Goal: Use online tool/utility: Utilize a website feature to perform a specific function

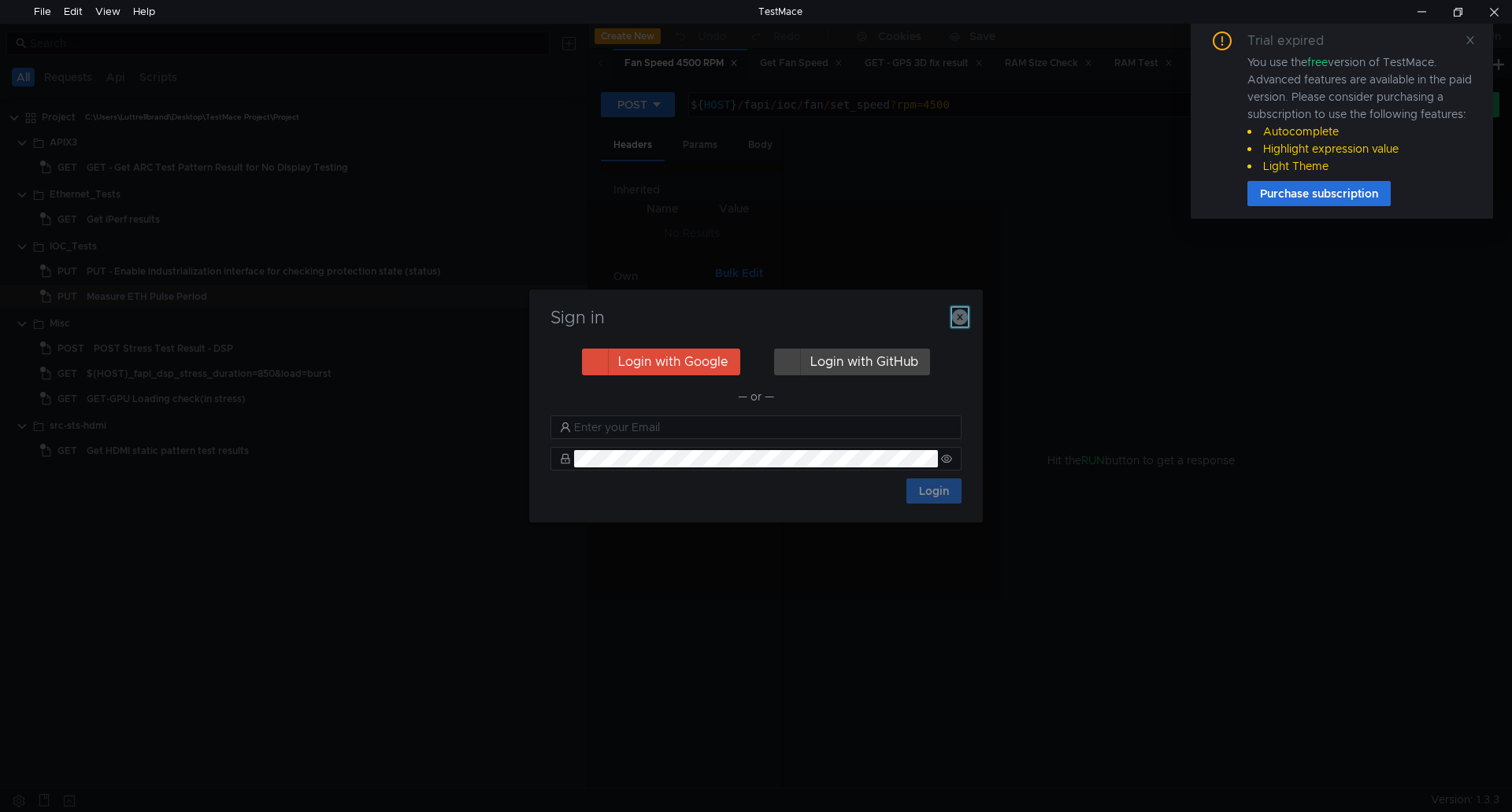
click at [958, 310] on icon "button" at bounding box center [959, 317] width 15 height 15
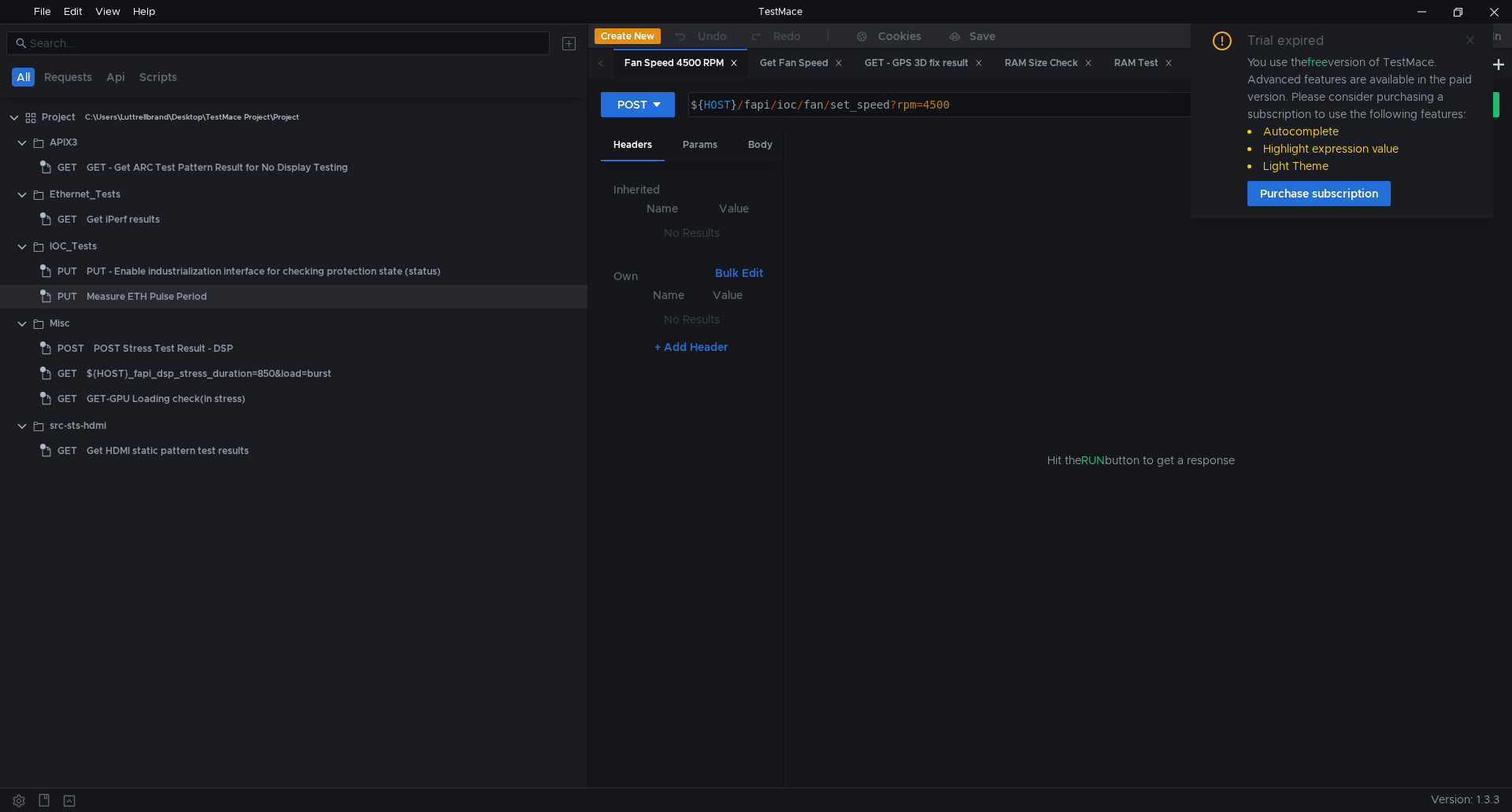
click at [1472, 35] on icon at bounding box center [1469, 40] width 11 height 11
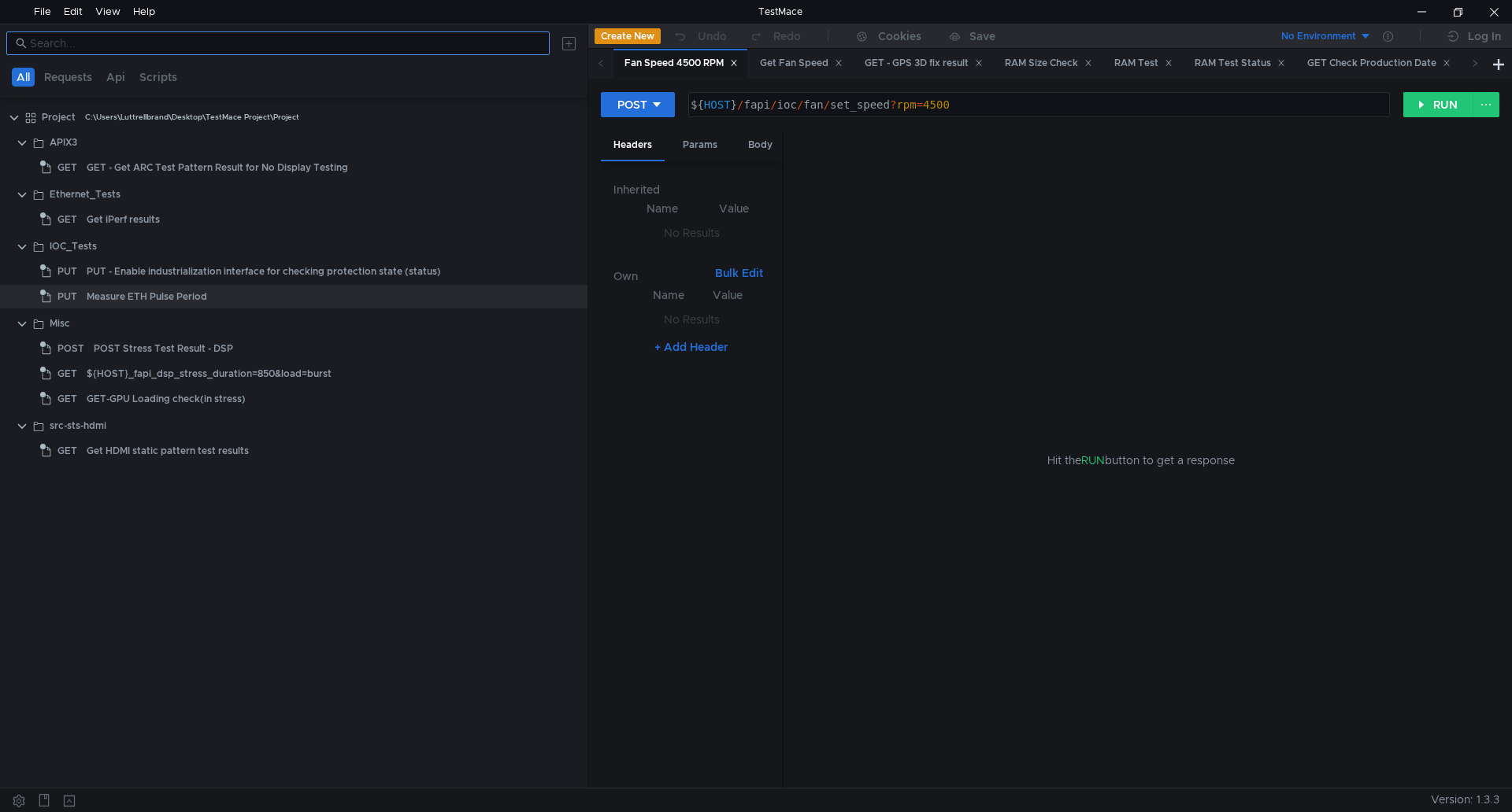
click at [325, 48] on input at bounding box center [284, 44] width 510 height 17
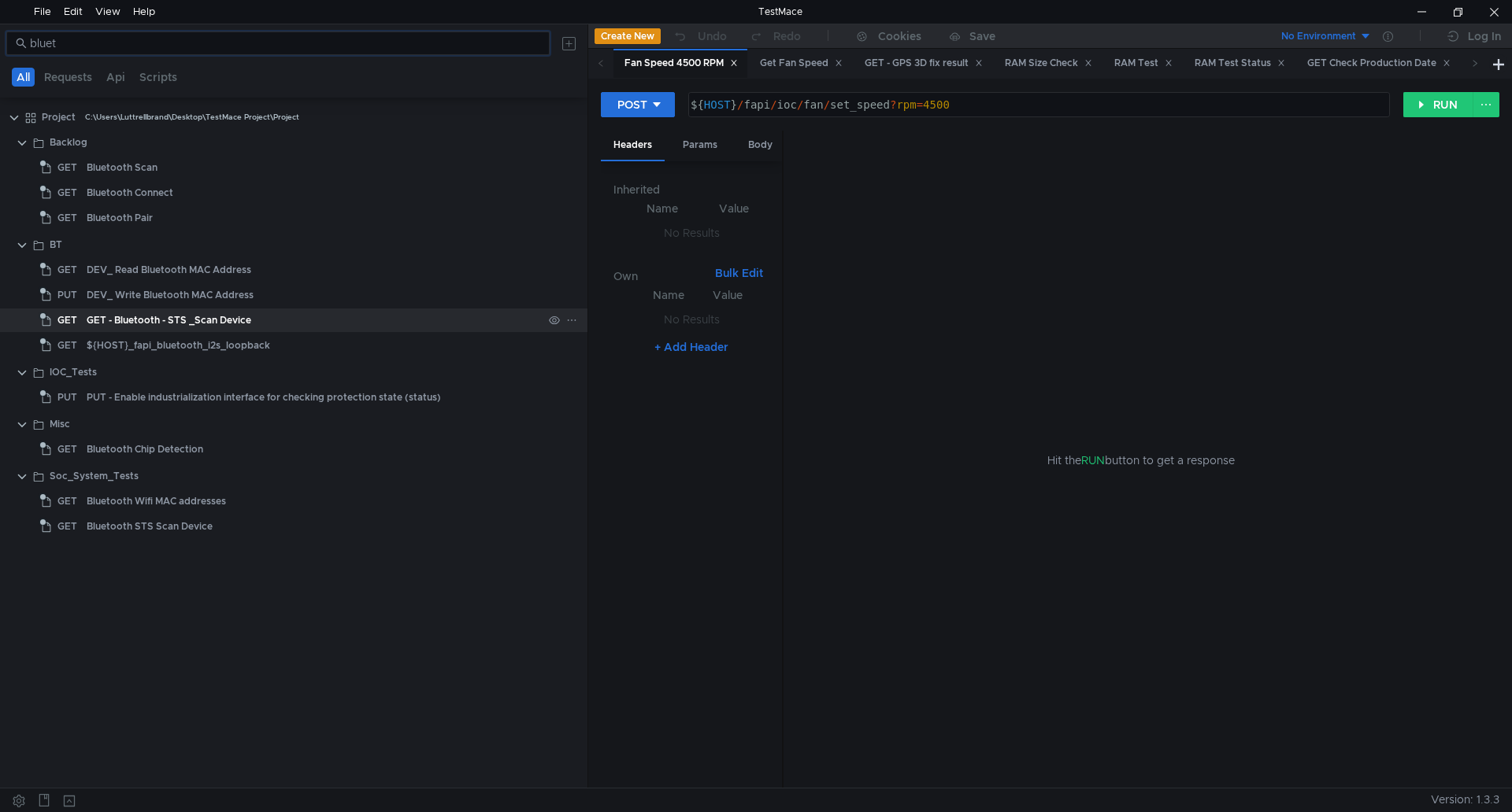
type input "bluet"
click at [278, 324] on div "GET - Bluetooth - STS _Scan Device" at bounding box center [314, 320] width 456 height 24
type textarea "${HOST}/fapi/bluetooth/scan?scan_duration=12"
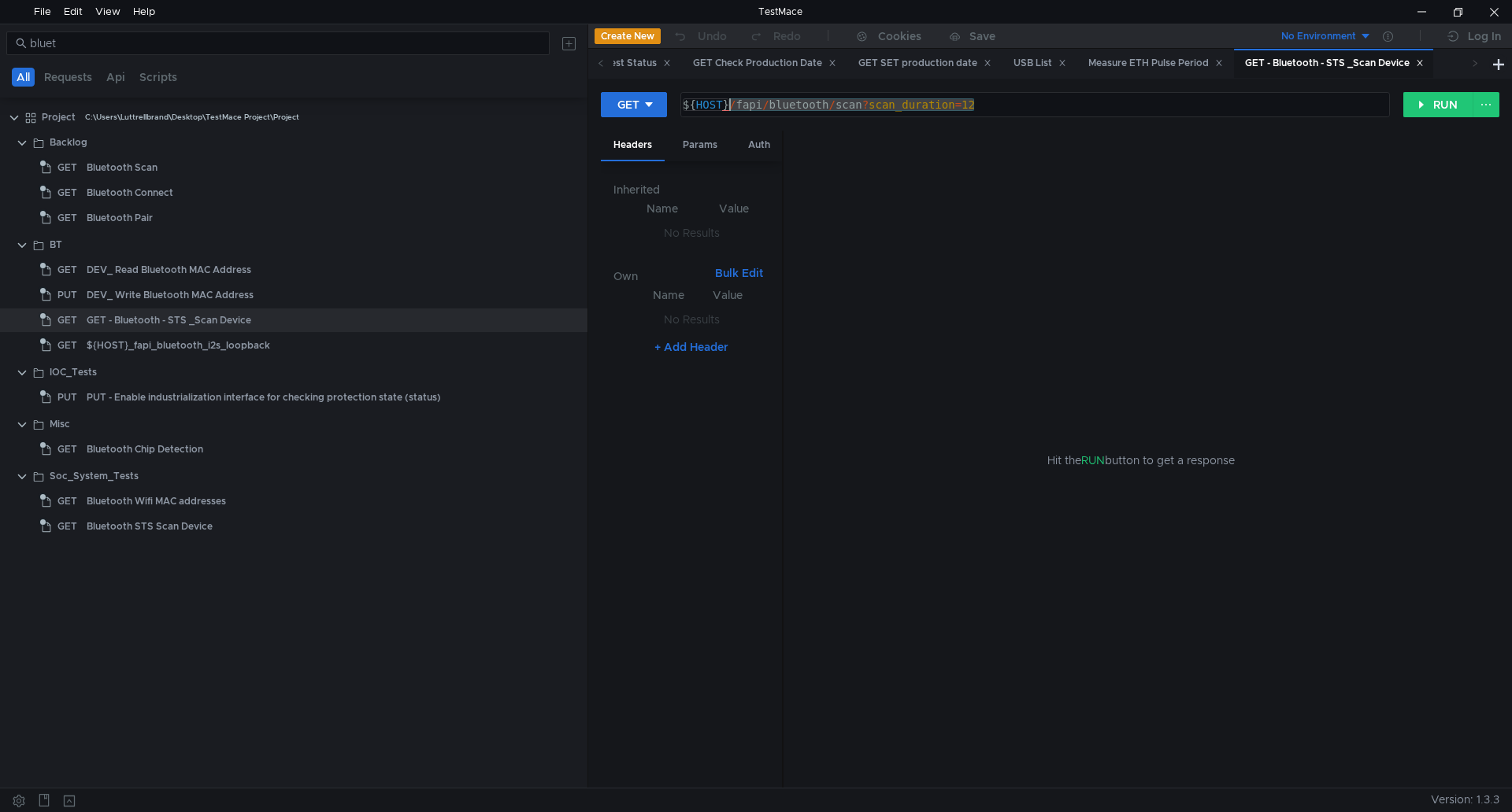
drag, startPoint x: 990, startPoint y: 102, endPoint x: 731, endPoint y: 113, distance: 259.2
click at [731, 113] on div "${ HOST } / fapi / bluetooth / scan ? scan_duration = 12" at bounding box center [1033, 117] width 708 height 38
click at [1421, 114] on button "RUN" at bounding box center [1439, 104] width 70 height 25
click at [656, 96] on button "GET" at bounding box center [633, 104] width 66 height 25
click at [636, 165] on li "POST" at bounding box center [635, 162] width 68 height 25
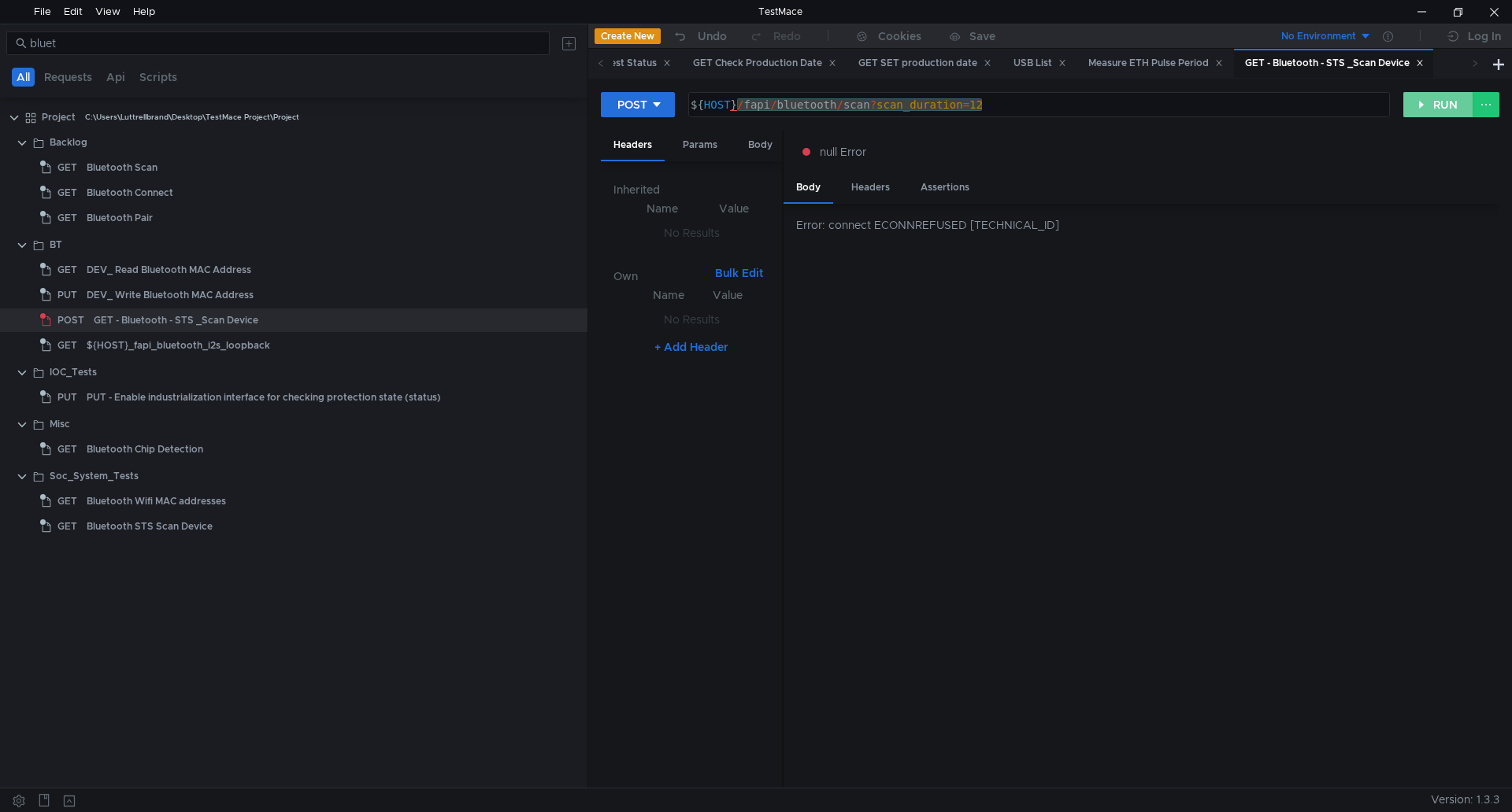
click at [1433, 101] on button "RUN" at bounding box center [1439, 104] width 70 height 25
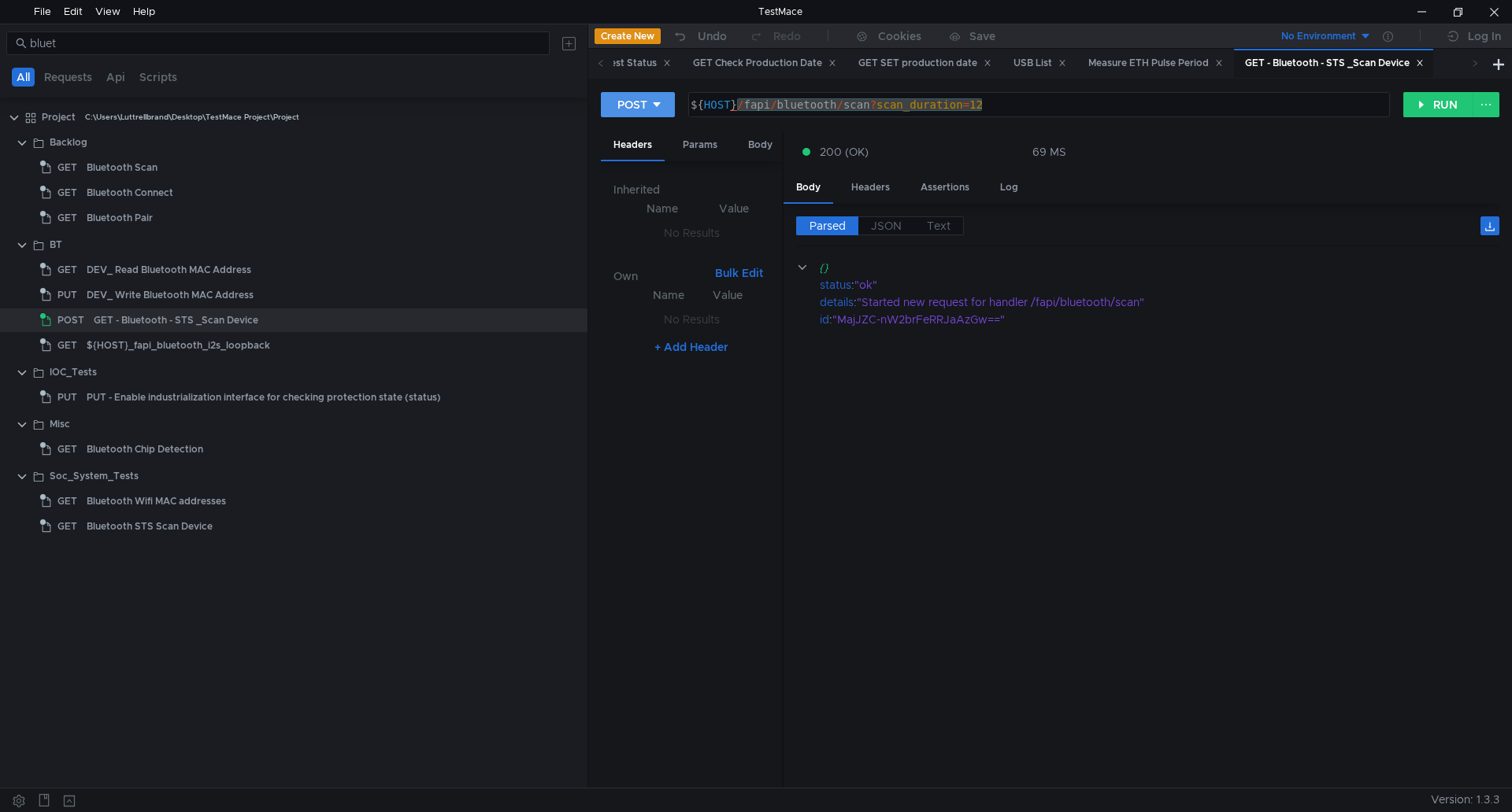
click at [659, 115] on button "POST" at bounding box center [637, 104] width 74 height 25
click at [643, 134] on li "GET" at bounding box center [637, 137] width 74 height 25
click at [1417, 95] on button "RUN" at bounding box center [1439, 104] width 70 height 25
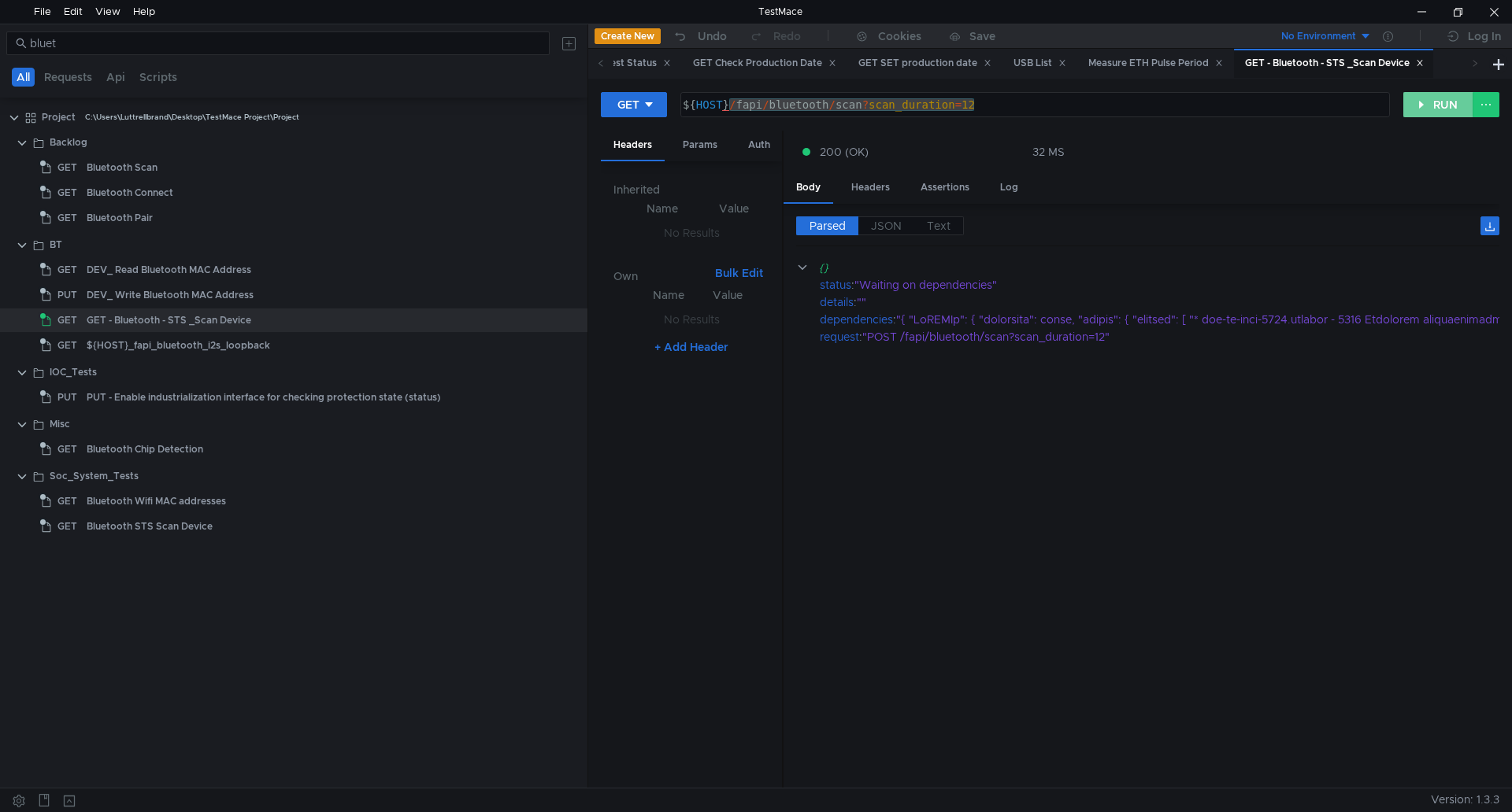
click at [1427, 104] on button "RUN" at bounding box center [1439, 104] width 70 height 25
click at [624, 104] on div "GET" at bounding box center [629, 104] width 22 height 17
click at [624, 205] on li "DELETE" at bounding box center [635, 213] width 68 height 25
click at [1431, 104] on button "RUN" at bounding box center [1439, 104] width 70 height 25
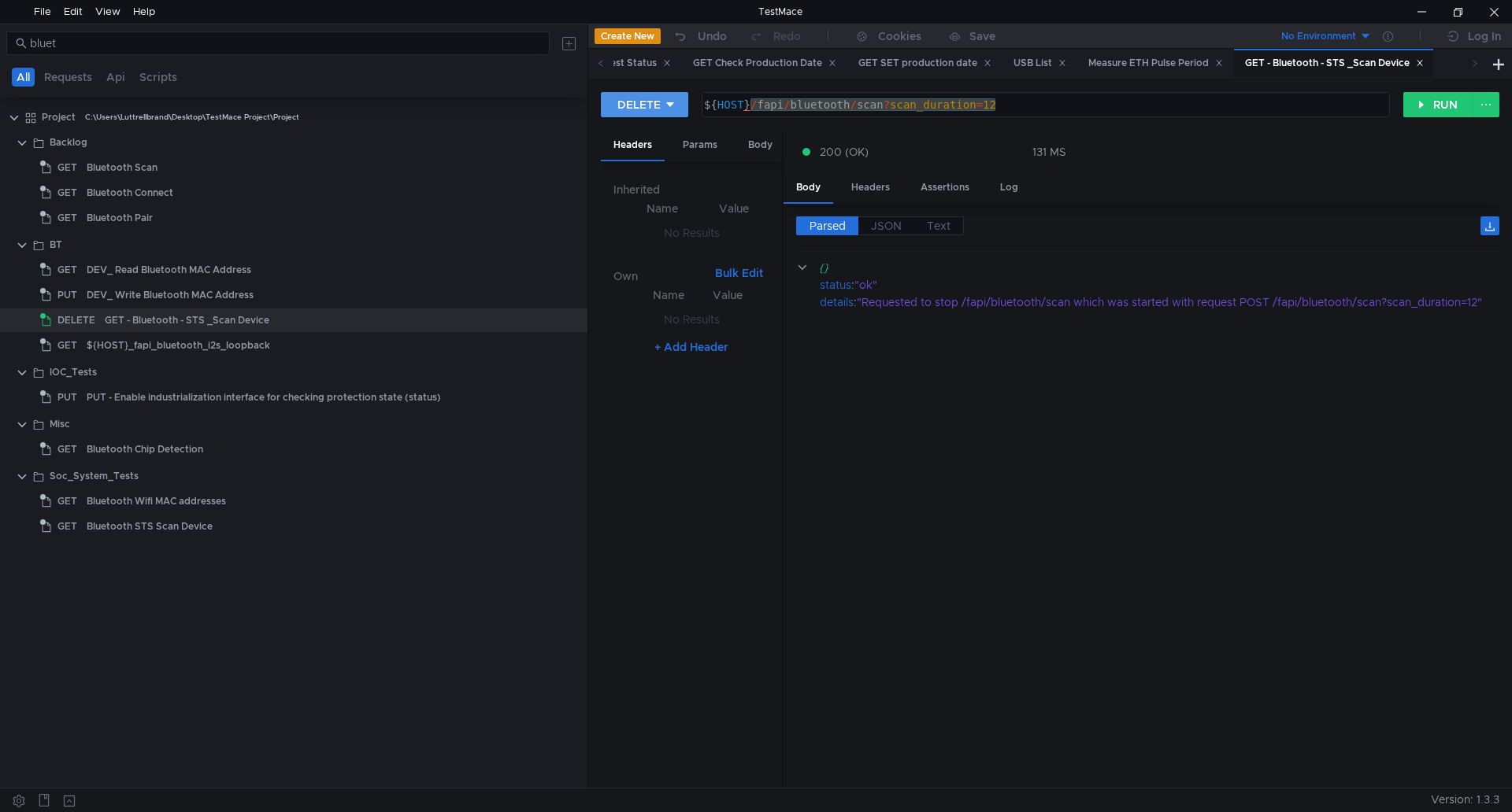
click at [649, 103] on div "DELETE" at bounding box center [639, 104] width 44 height 17
click at [638, 142] on li "GET" at bounding box center [643, 137] width 86 height 25
click at [1420, 98] on button "RUN" at bounding box center [1439, 104] width 70 height 25
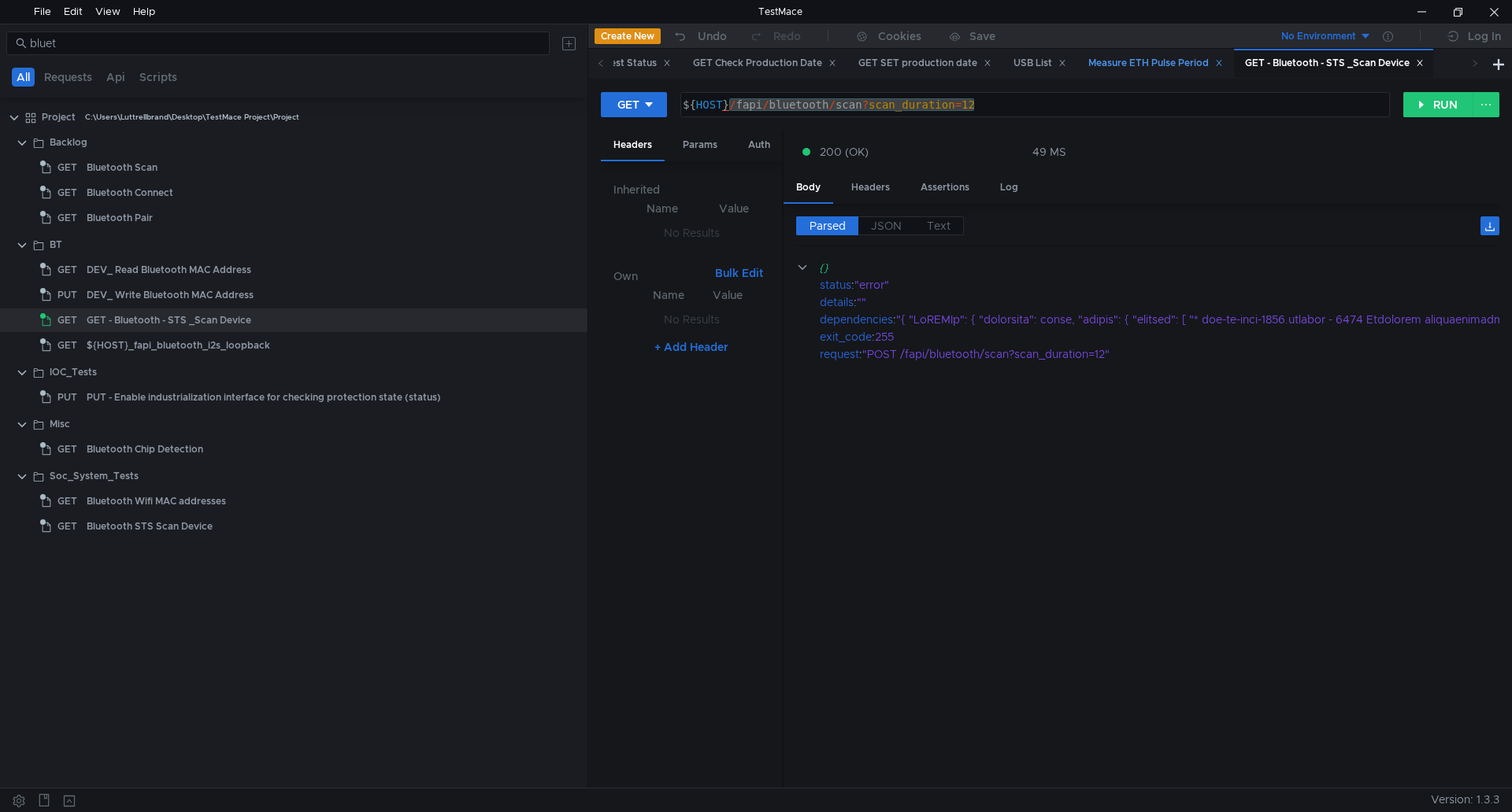
click at [1222, 61] on icon at bounding box center [1218, 62] width 8 height 8
click at [1066, 57] on div "USB List" at bounding box center [1040, 63] width 53 height 16
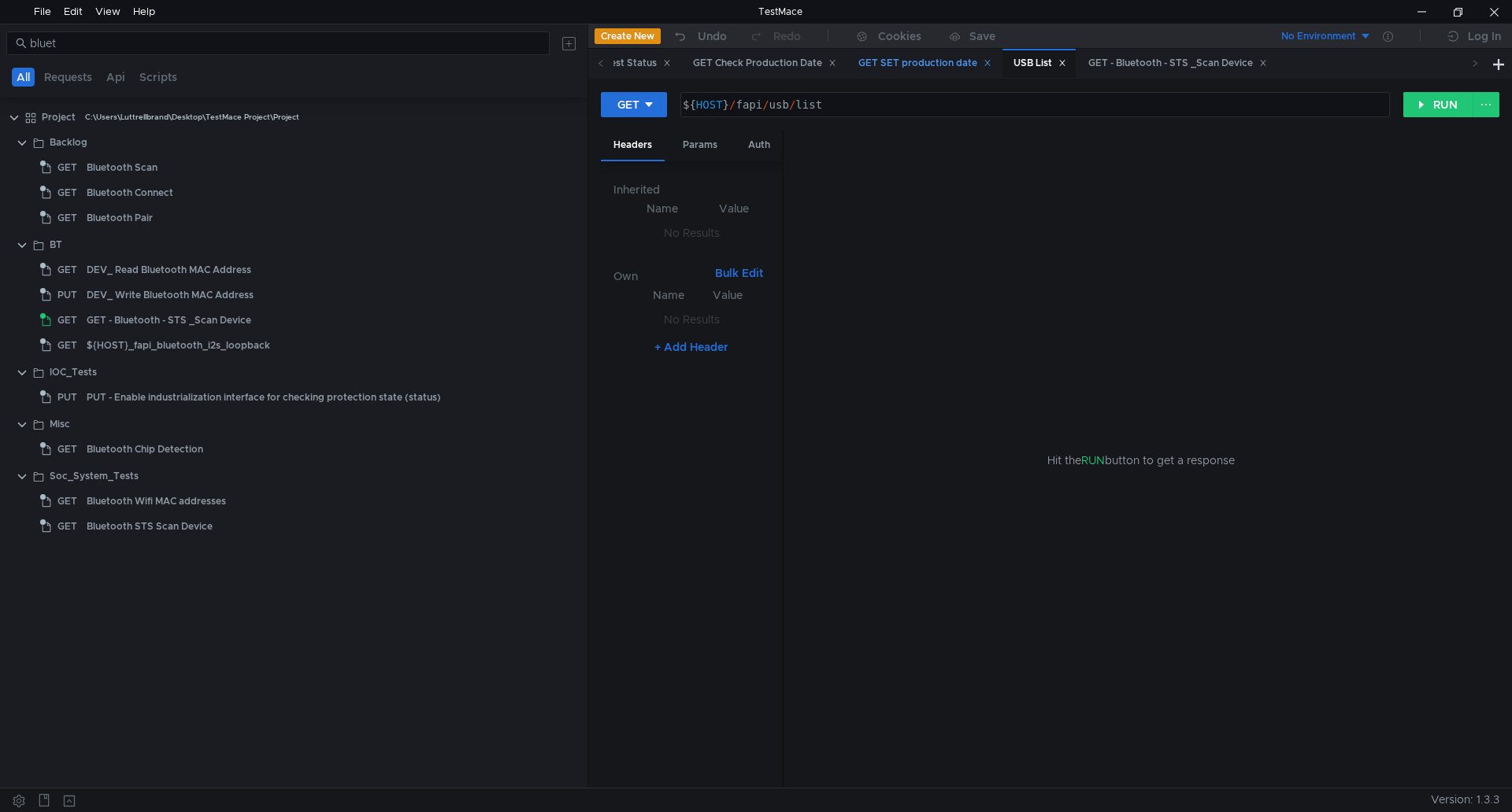
click at [991, 61] on icon at bounding box center [987, 62] width 8 height 8
click at [836, 63] on icon at bounding box center [832, 62] width 8 height 8
click at [670, 61] on icon at bounding box center [667, 63] width 5 height 5
click at [740, 60] on div "GET - Bluetooth - STS _Scan Device" at bounding box center [744, 63] width 179 height 16
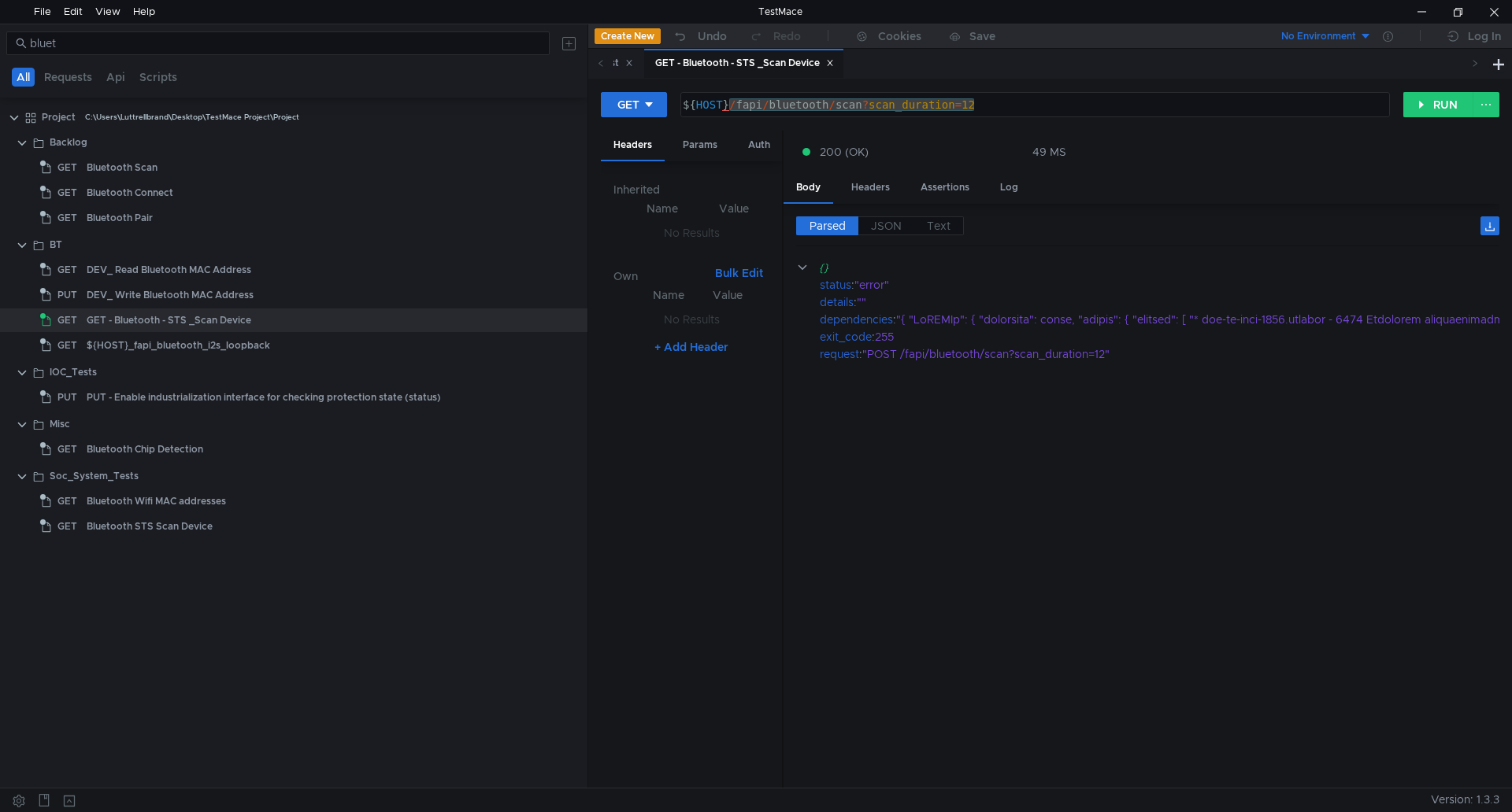
click at [740, 60] on div "GET - Bluetooth - STS _Scan Device" at bounding box center [744, 63] width 179 height 16
click at [661, 104] on button "GET" at bounding box center [633, 104] width 66 height 25
click at [637, 159] on li "POST" at bounding box center [635, 162] width 68 height 25
click at [1423, 108] on button "RUN" at bounding box center [1439, 104] width 70 height 25
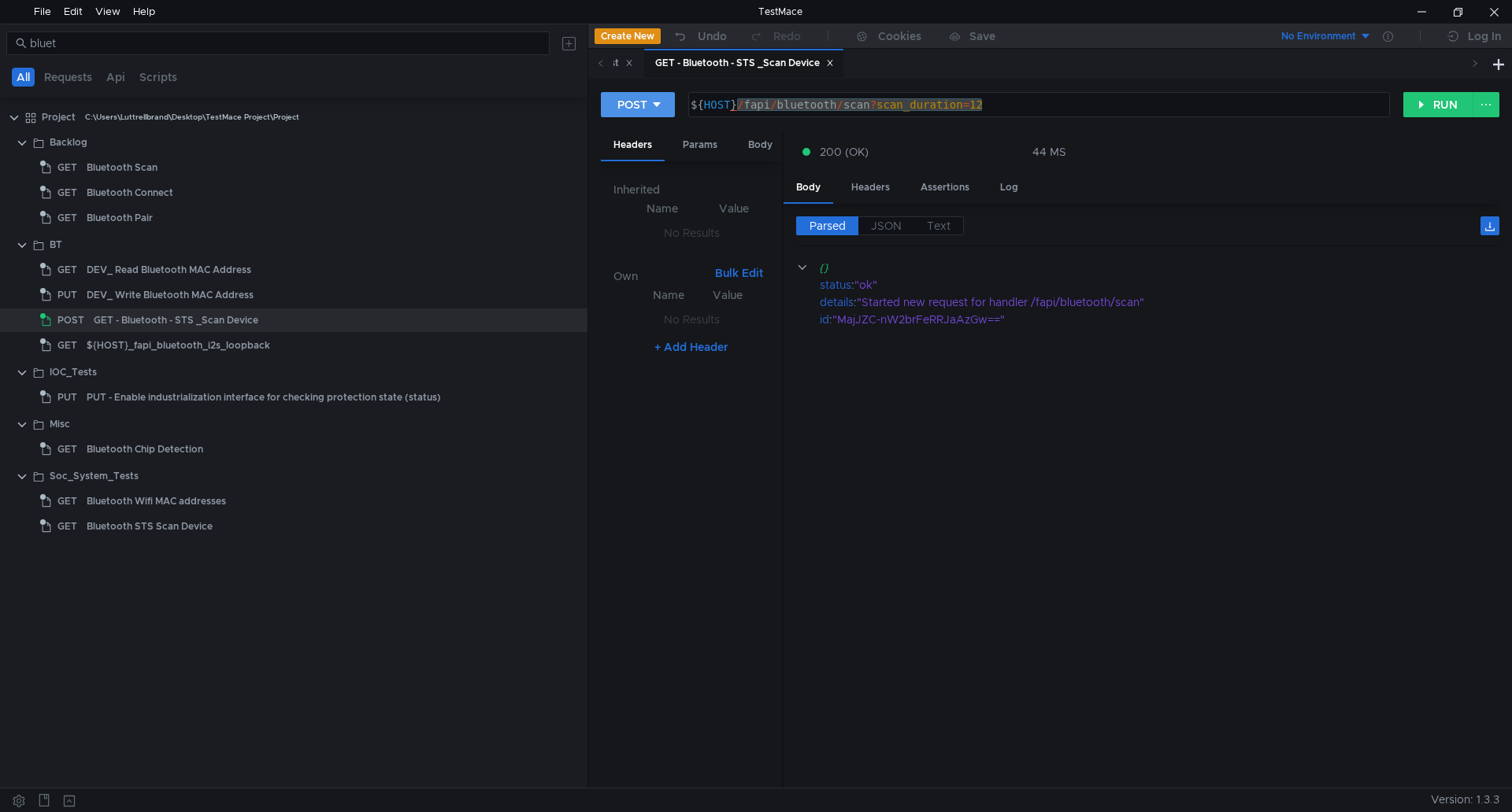
click at [659, 107] on icon at bounding box center [656, 104] width 11 height 11
click at [638, 137] on li "GET" at bounding box center [637, 137] width 74 height 25
click at [1423, 109] on button "RUN" at bounding box center [1439, 104] width 70 height 25
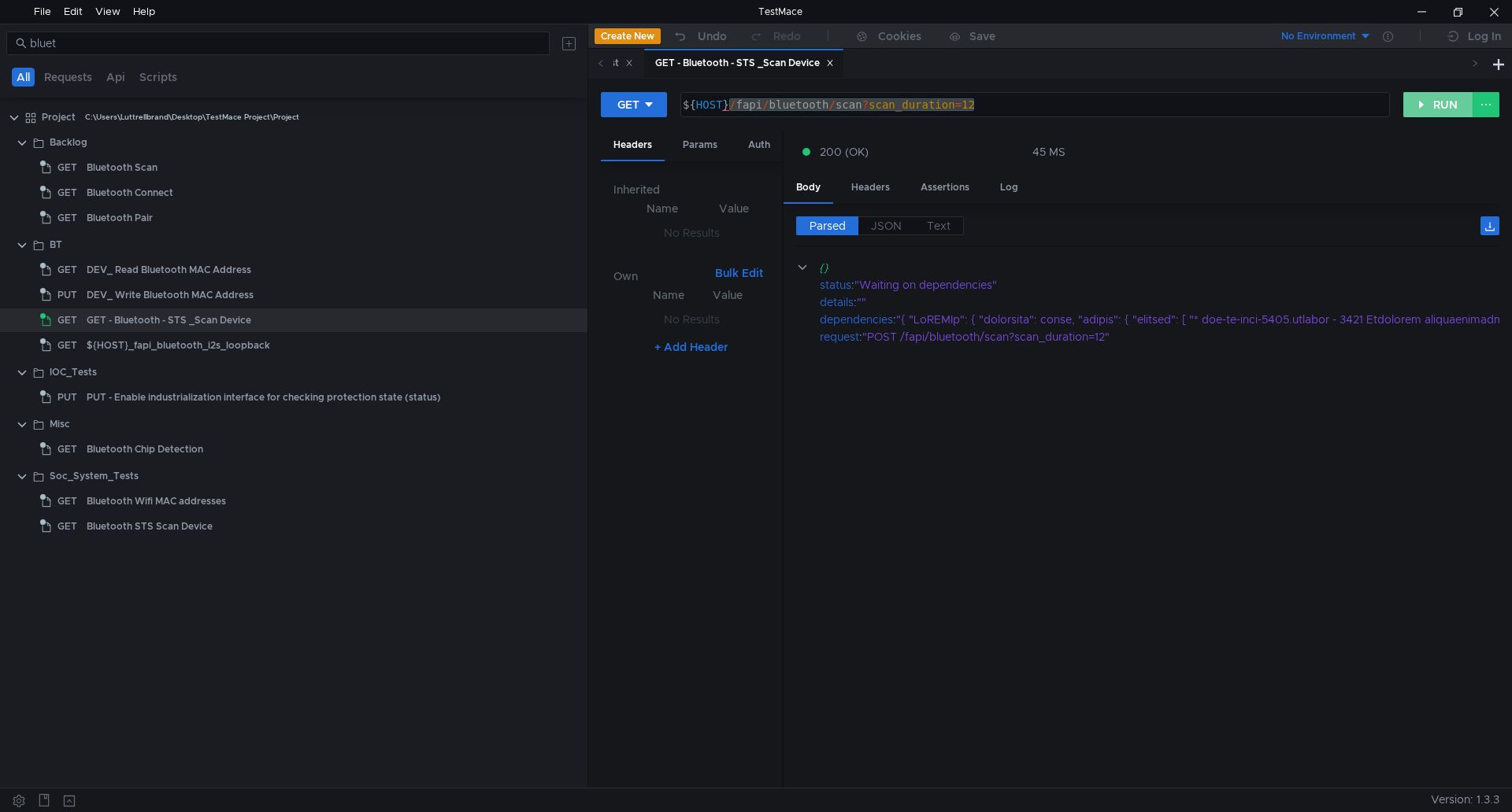
click at [1420, 112] on button "RUN" at bounding box center [1439, 104] width 70 height 25
click at [1419, 110] on button "RUN" at bounding box center [1439, 104] width 70 height 25
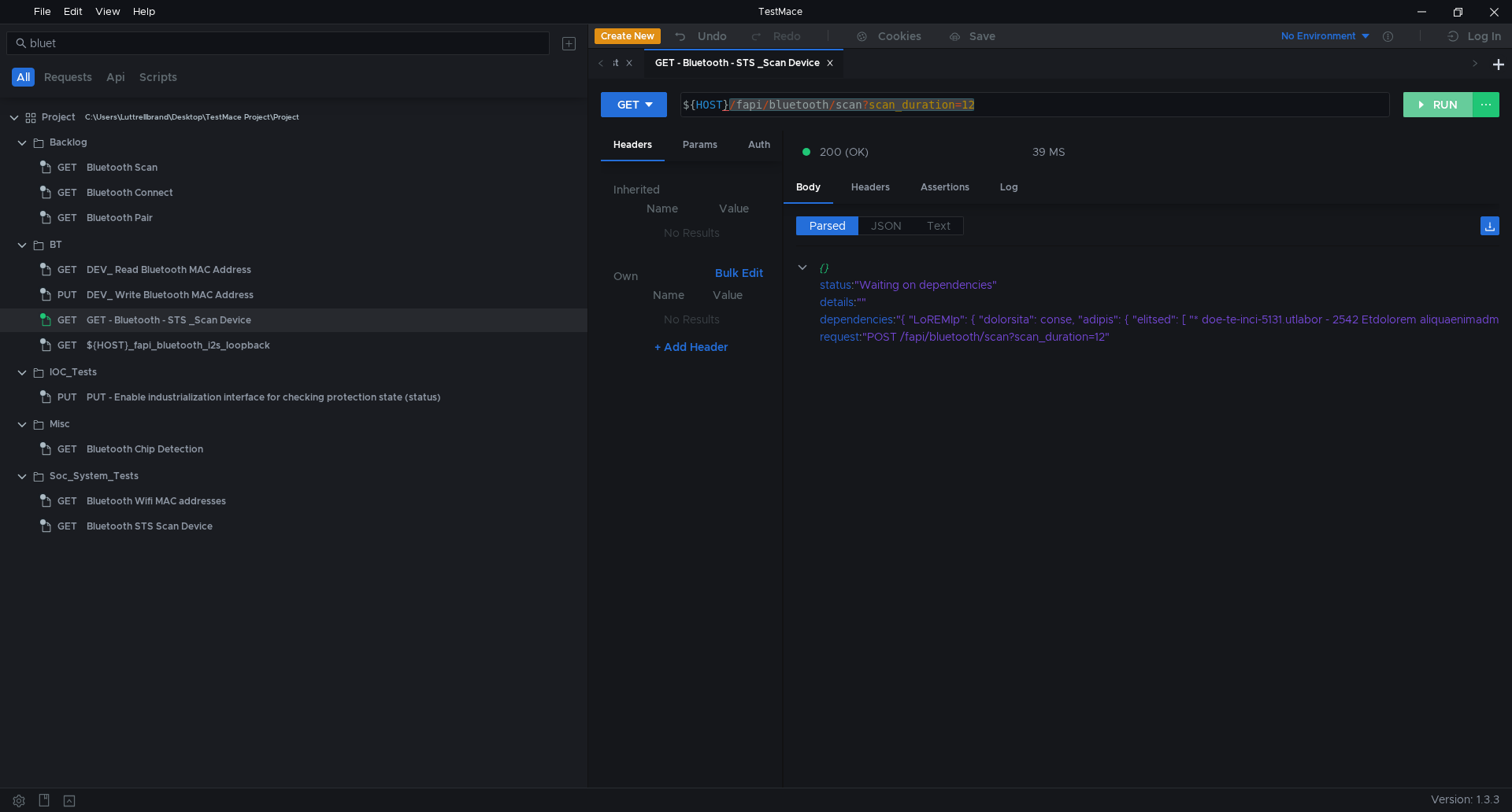
click at [1419, 110] on button "RUN" at bounding box center [1439, 104] width 70 height 25
click at [1419, 109] on button "RUN" at bounding box center [1439, 104] width 70 height 25
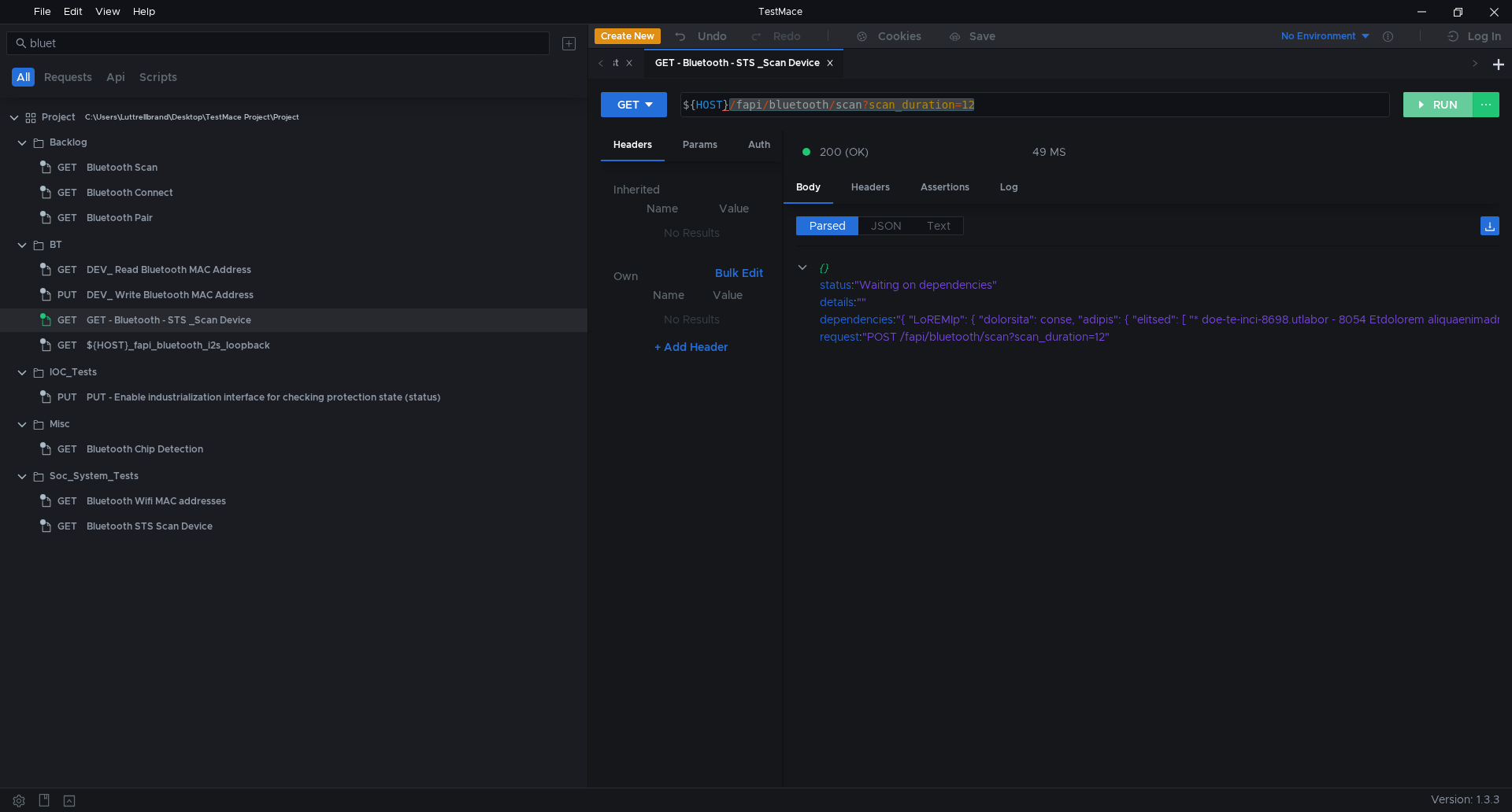
click at [1419, 109] on button "RUN" at bounding box center [1439, 104] width 70 height 25
drag, startPoint x: 782, startPoint y: 223, endPoint x: 732, endPoint y: 216, distance: 50.5
click at [732, 216] on as-split "Headers Params Auth Variables Other Inherited Name Value No Results Own Bulk Ed…" at bounding box center [1050, 460] width 899 height 659
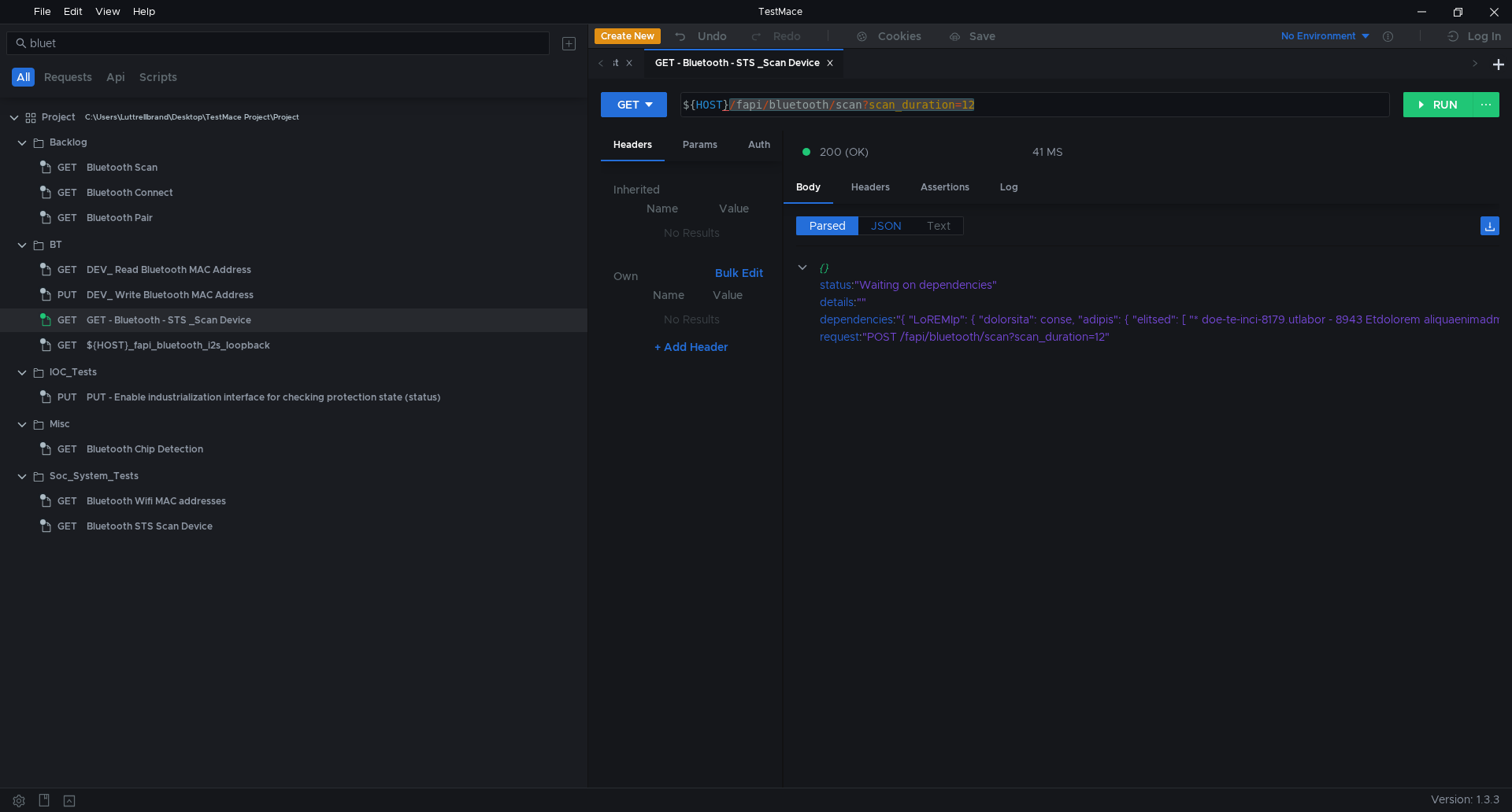
click at [871, 225] on span "JSON" at bounding box center [886, 225] width 31 height 15
click at [898, 223] on span "JSON" at bounding box center [886, 225] width 31 height 15
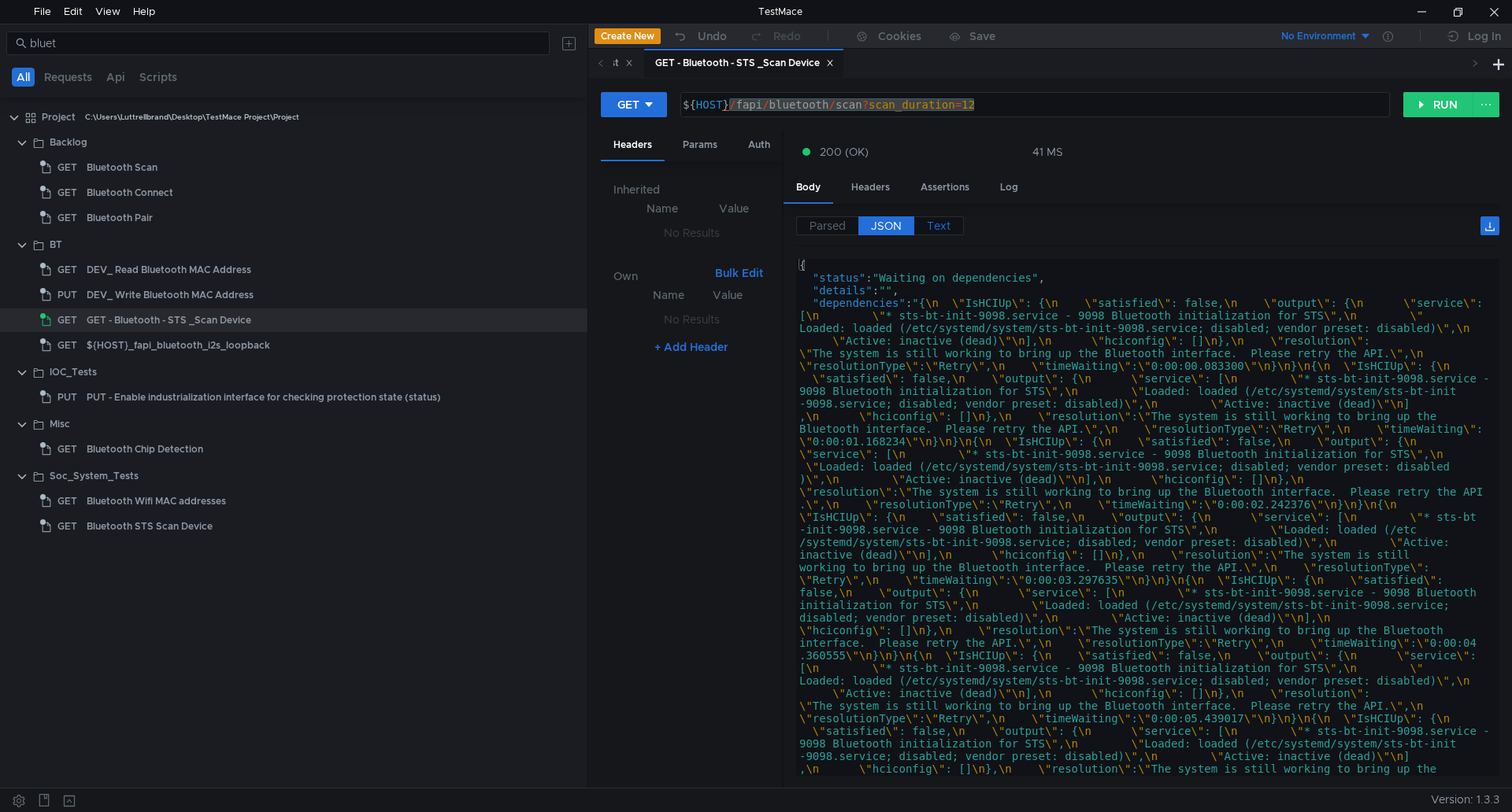
click at [931, 223] on span "Text" at bounding box center [939, 225] width 24 height 15
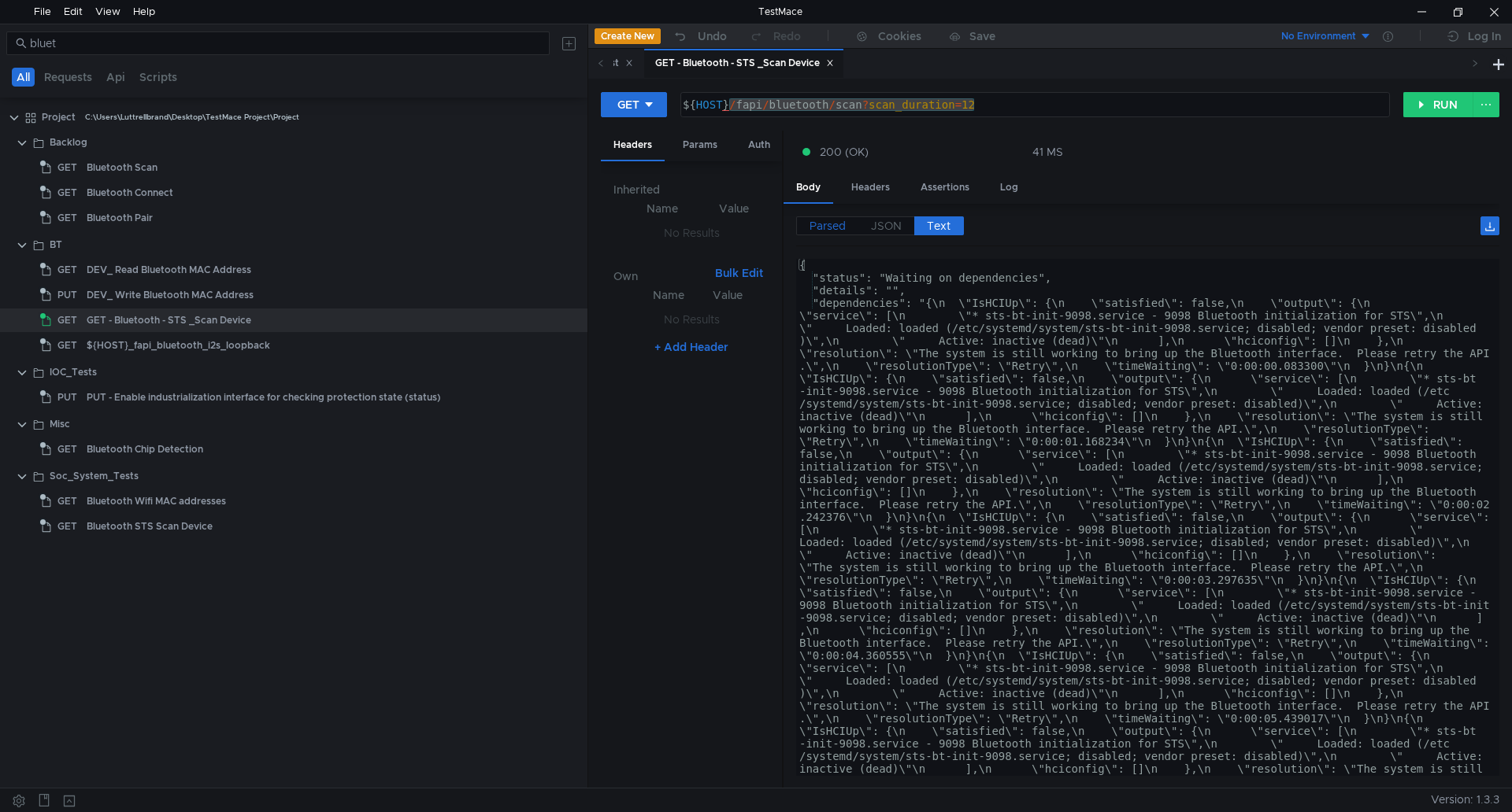
click at [841, 221] on span "Parsed" at bounding box center [828, 225] width 36 height 15
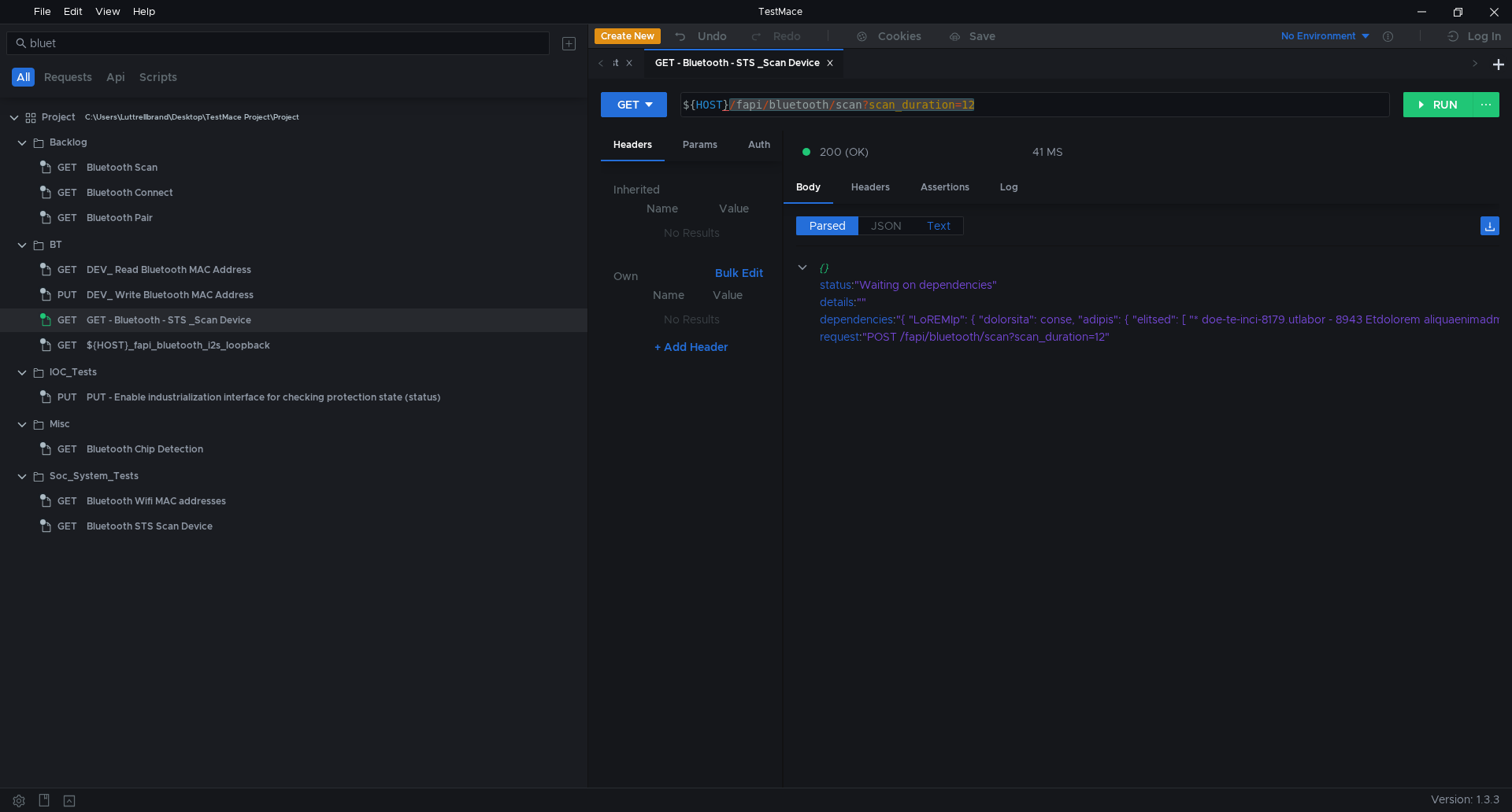
click at [936, 232] on span "Text" at bounding box center [939, 225] width 24 height 15
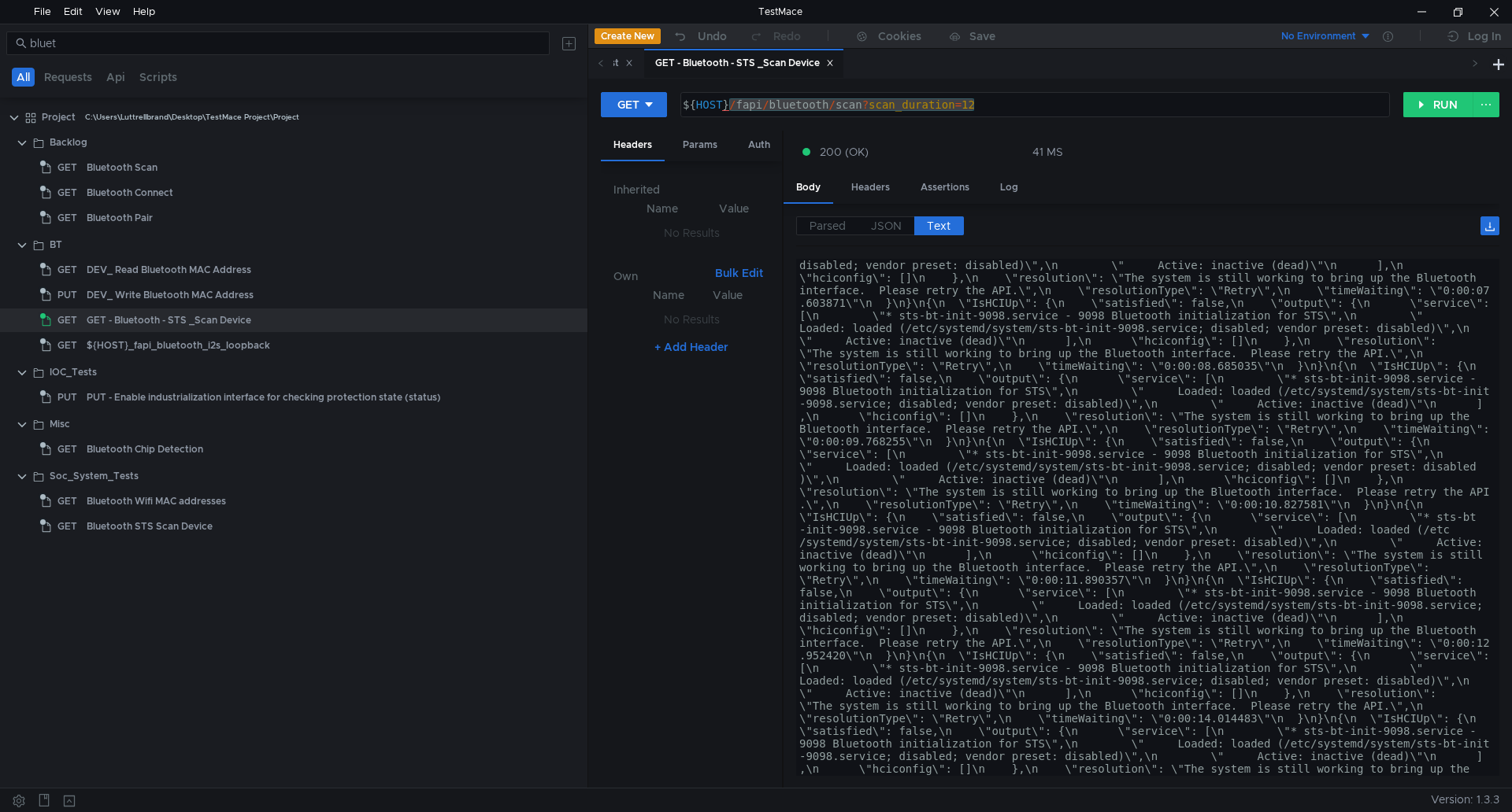
scroll to position [614, 0]
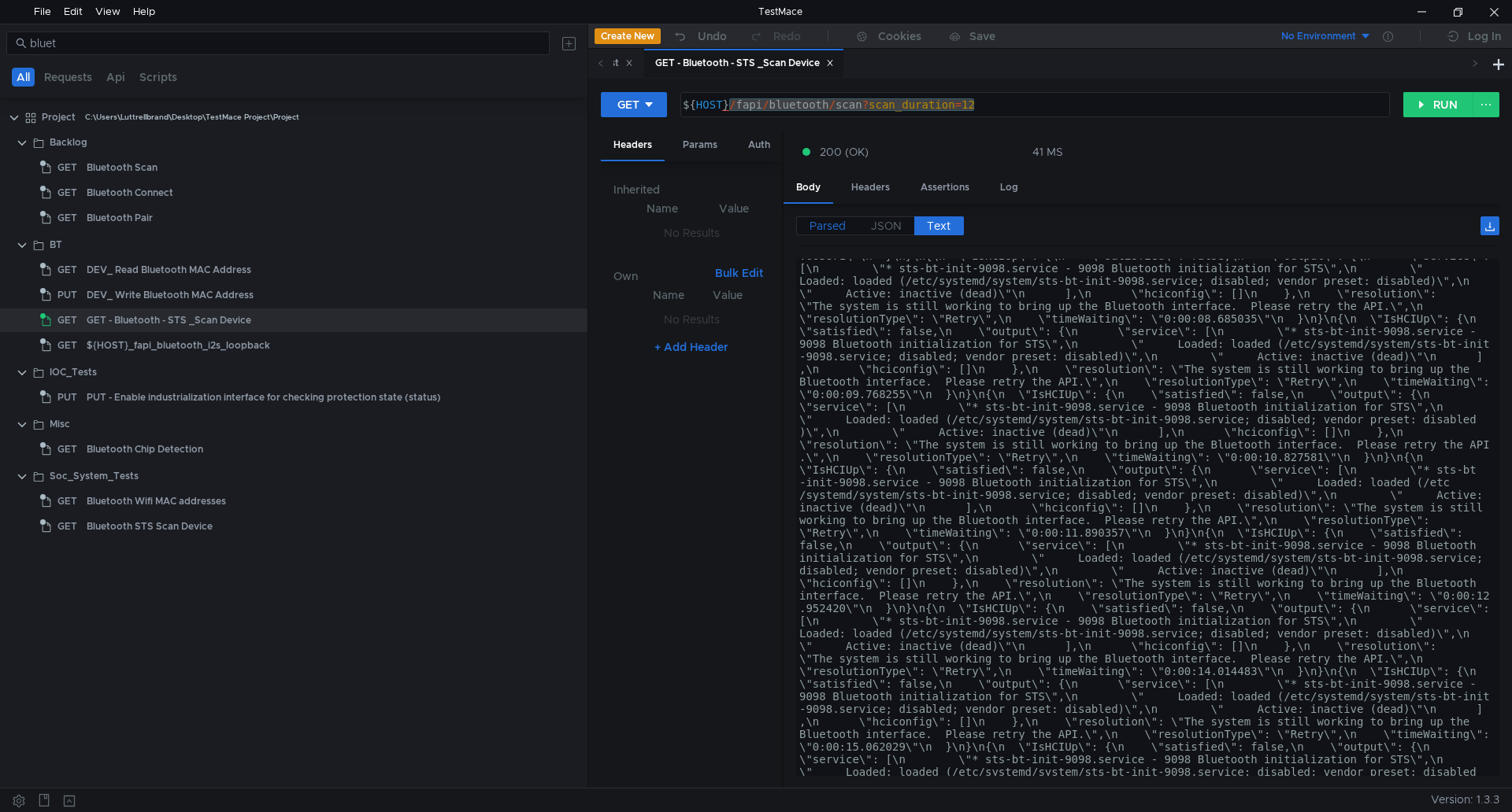
click at [817, 231] on span "Parsed" at bounding box center [828, 225] width 36 height 15
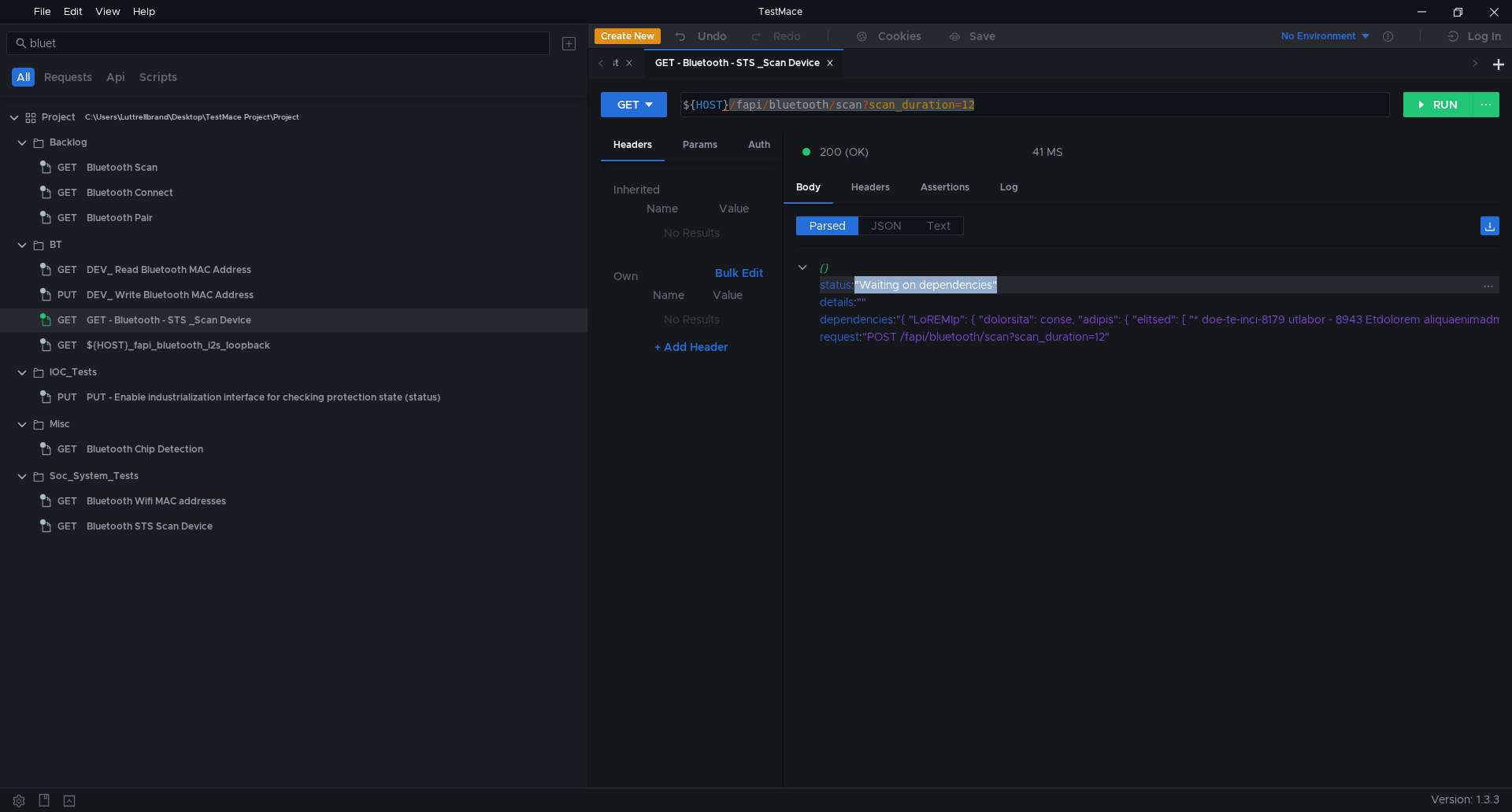
drag, startPoint x: 1002, startPoint y: 283, endPoint x: 860, endPoint y: 287, distance: 142.1
copy div ""Waiting on dependencies""
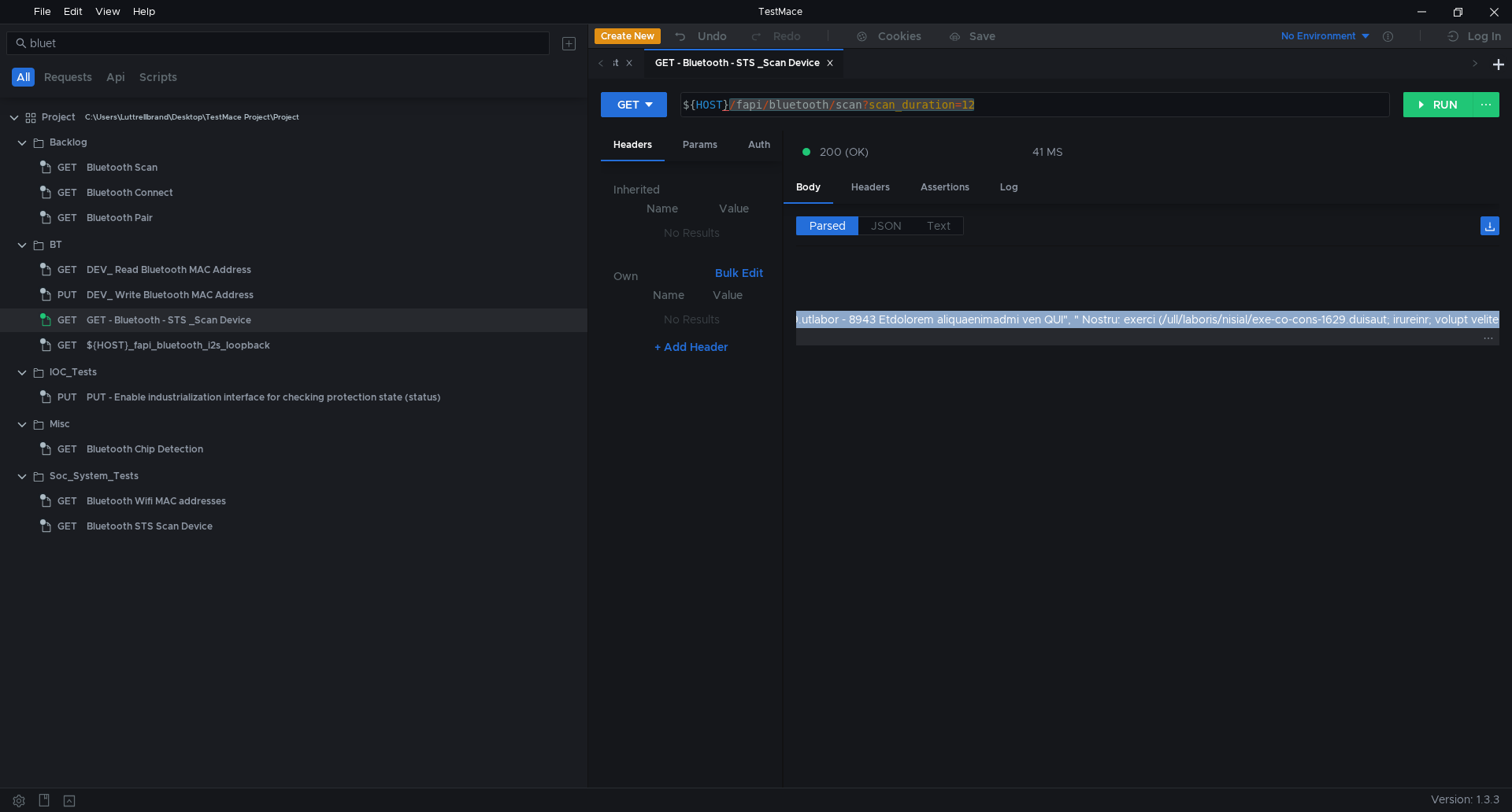
scroll to position [0, 641]
drag, startPoint x: 1243, startPoint y: 321, endPoint x: 1411, endPoint y: 344, distance: 169.6
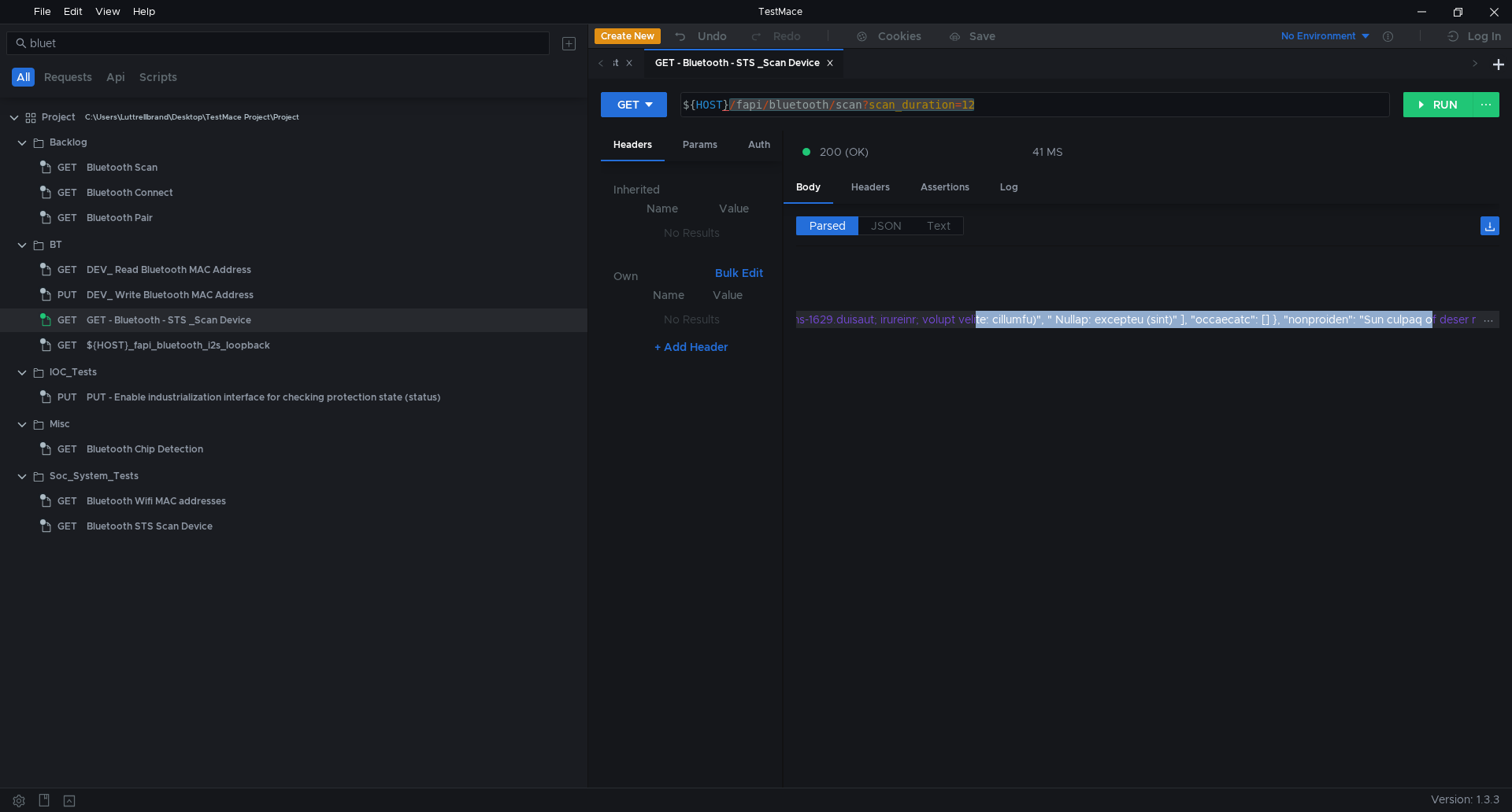
drag, startPoint x: 1345, startPoint y: 316, endPoint x: 1428, endPoint y: 327, distance: 83.7
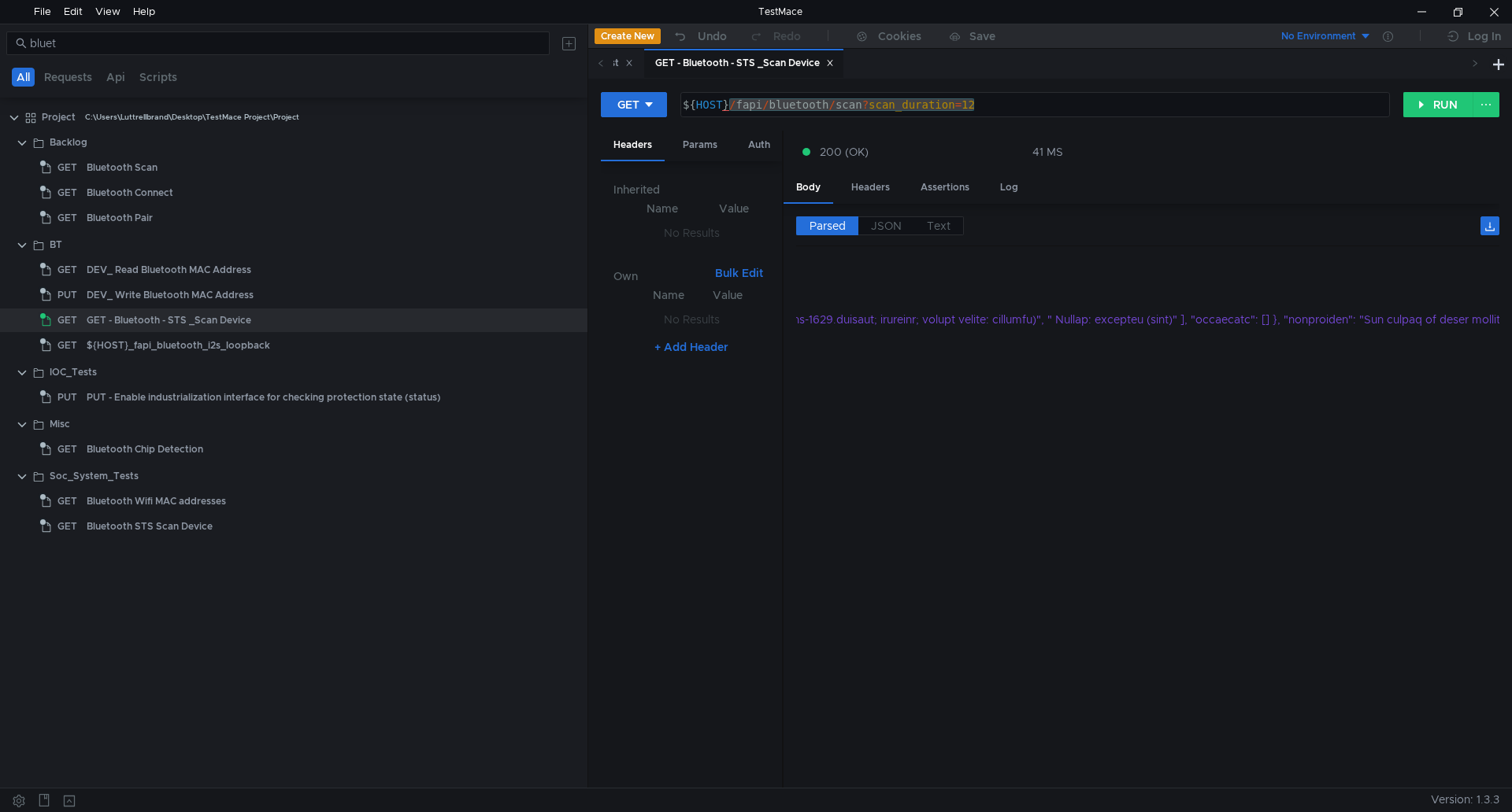
click at [1198, 350] on cdk-virtual-scroll-viewport "{} status : "Waiting on dependencies" details : "" dependencies : request : "PO…" at bounding box center [1147, 517] width 703 height 517
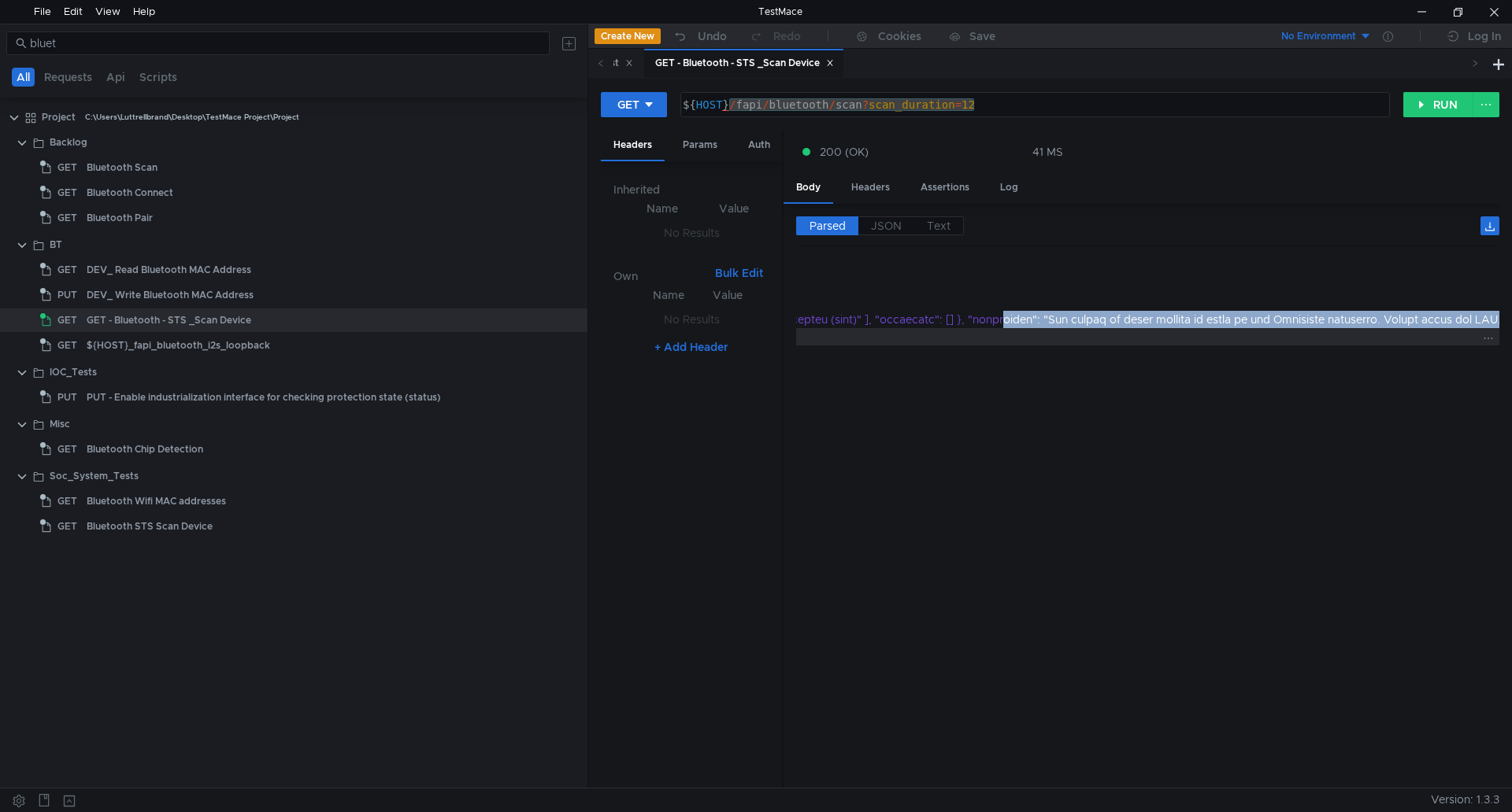
scroll to position [0, 1370]
drag, startPoint x: 1386, startPoint y: 326, endPoint x: 1326, endPoint y: 339, distance: 61.4
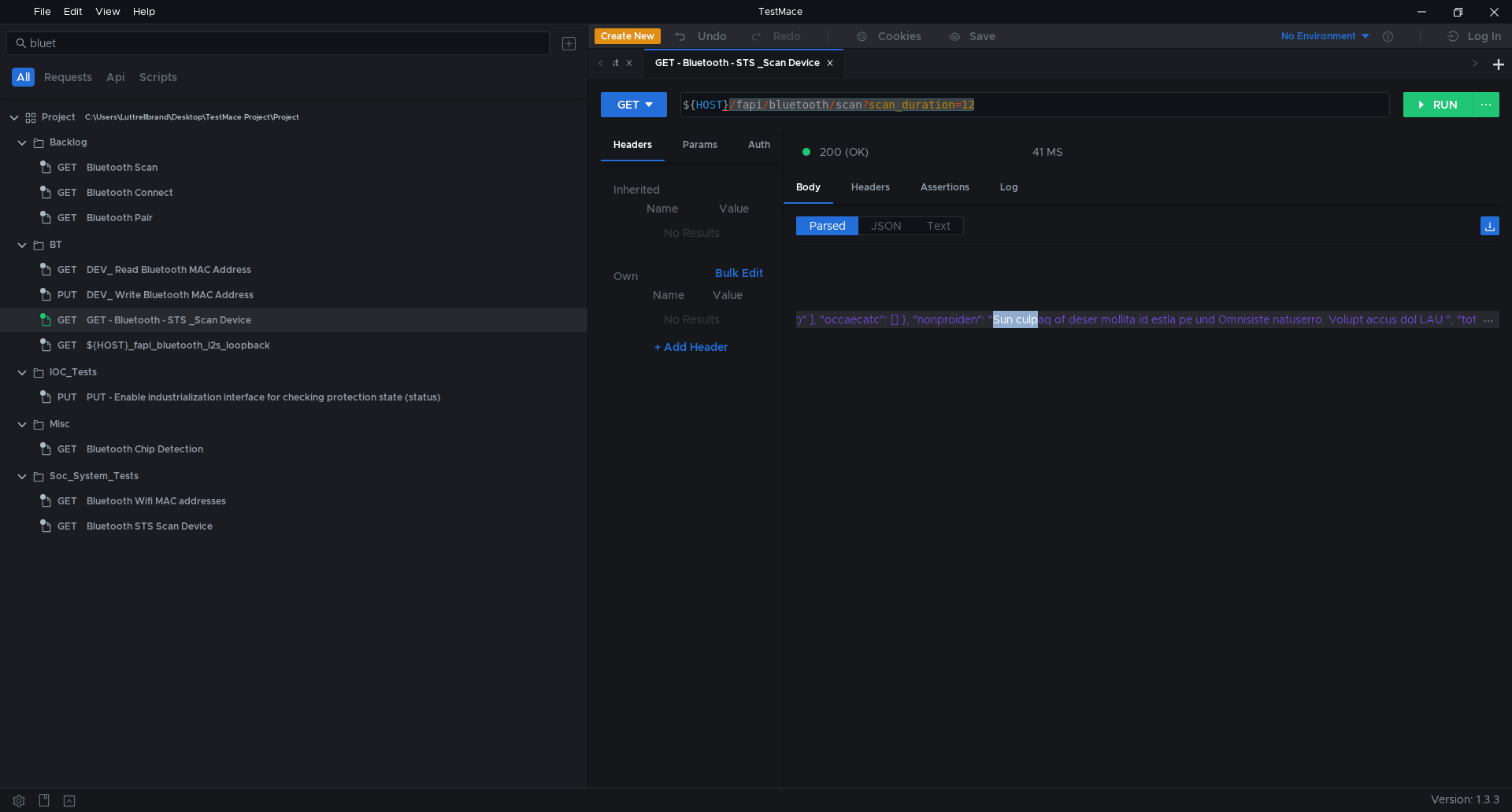
drag, startPoint x: 990, startPoint y: 318, endPoint x: 1005, endPoint y: 322, distance: 15.5
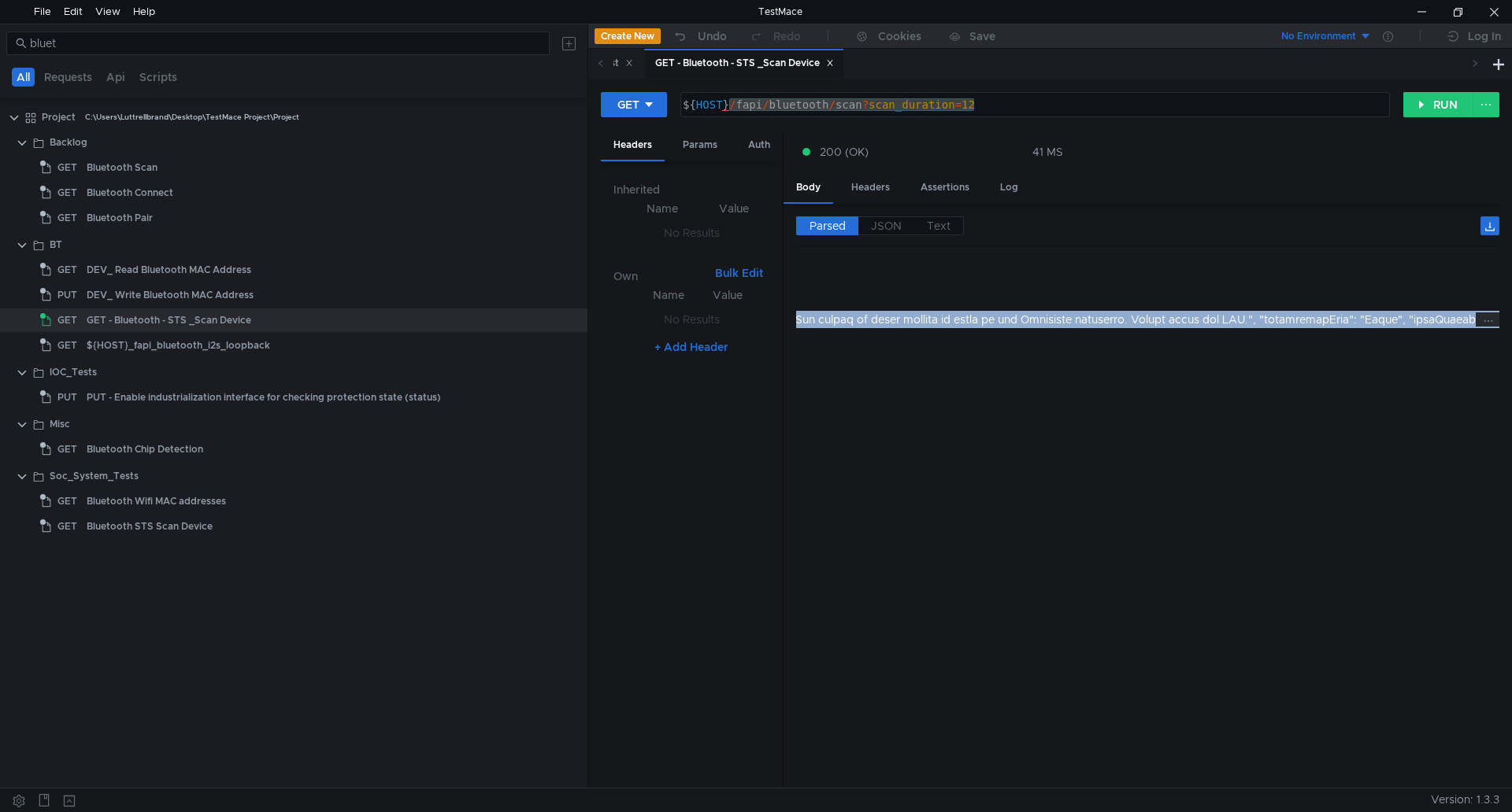
scroll to position [0, 1679]
drag, startPoint x: 987, startPoint y: 322, endPoint x: 1263, endPoint y: 320, distance: 276.0
copy div ""The system is still working to bring up the Bluetooth interface. Please retry …"
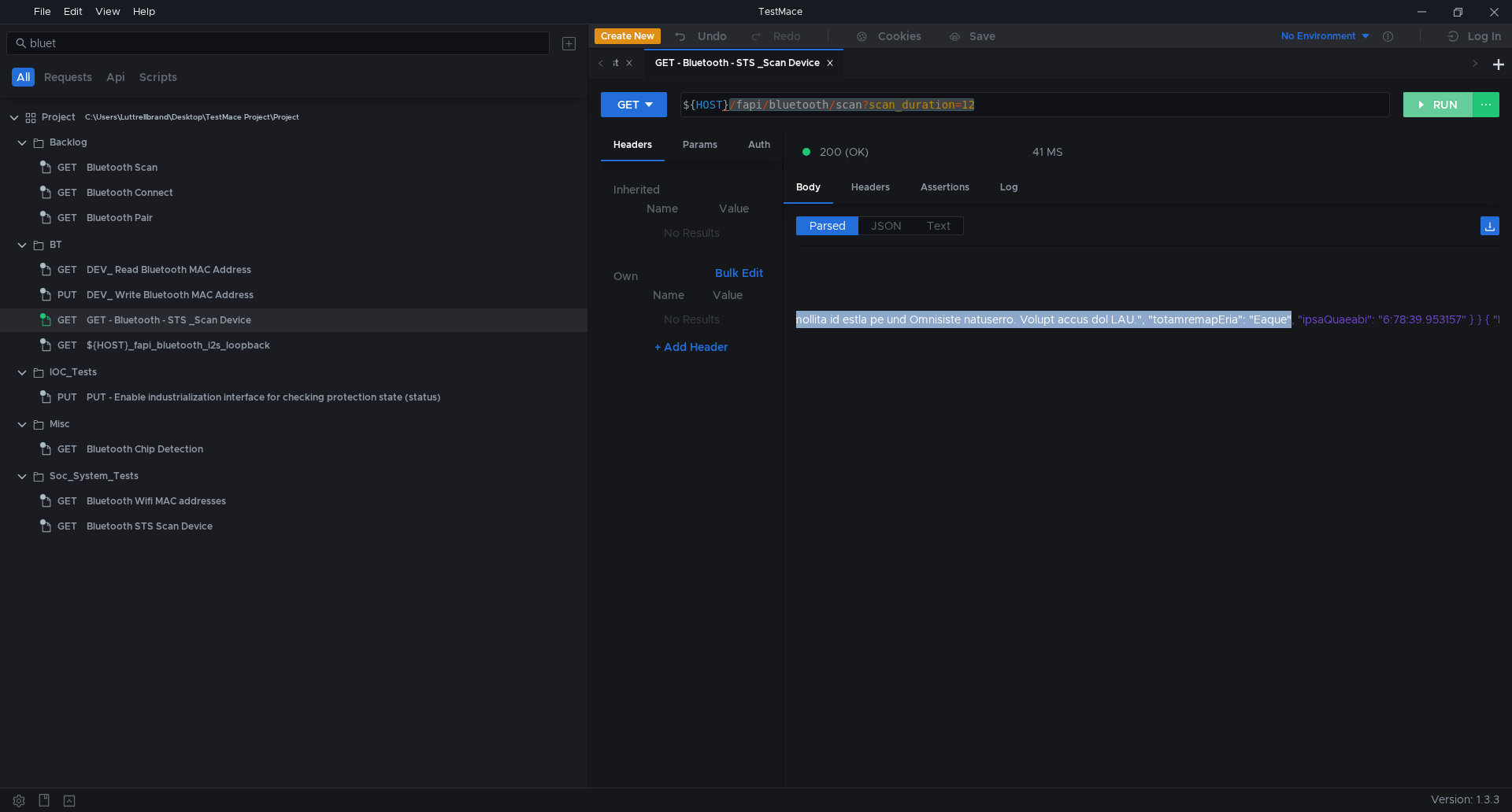
click at [1414, 110] on button "RUN" at bounding box center [1439, 104] width 70 height 25
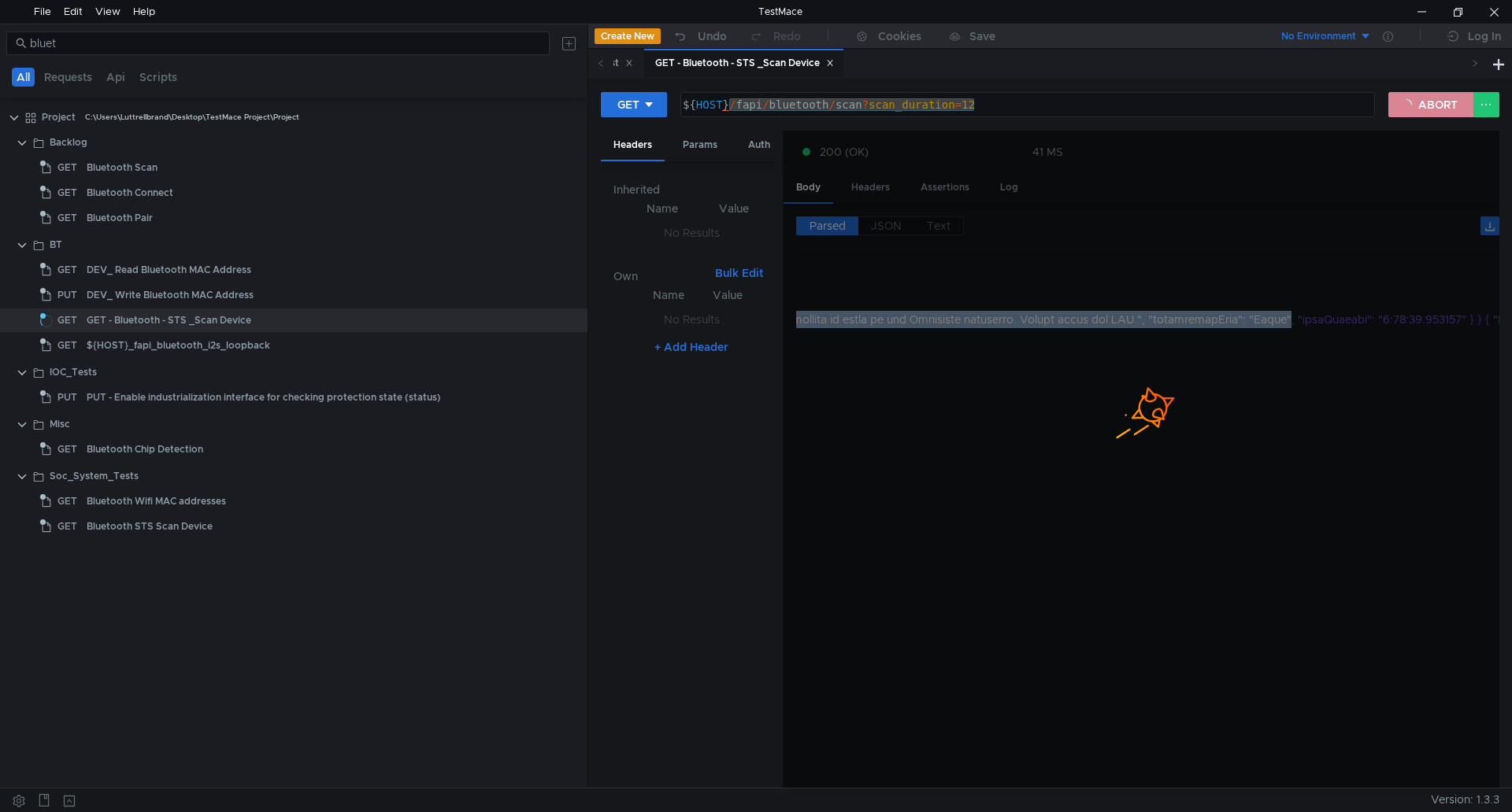
scroll to position [0, 0]
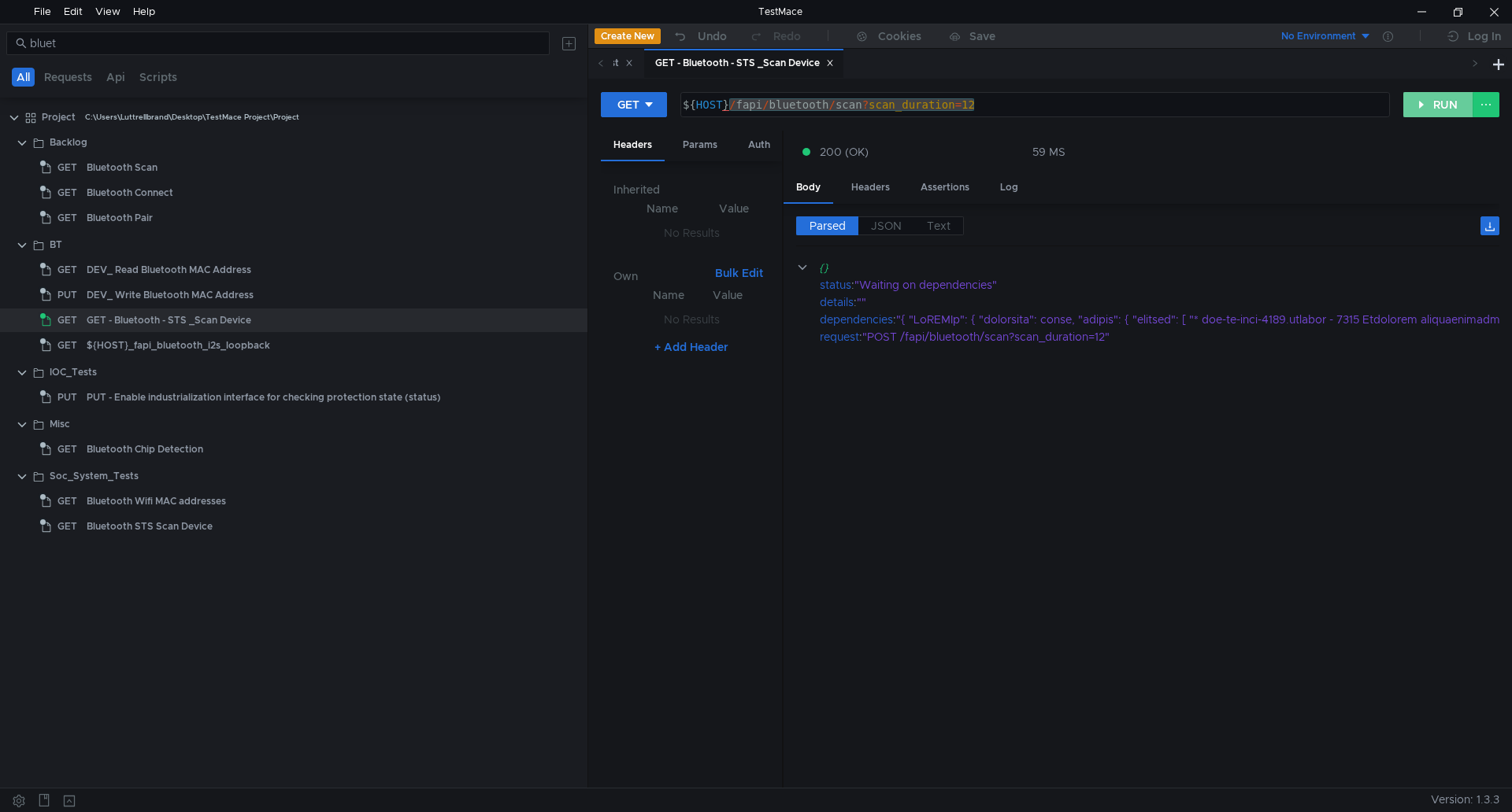
click at [1414, 110] on button "RUN" at bounding box center [1439, 104] width 70 height 25
click at [636, 109] on div "GET" at bounding box center [629, 104] width 22 height 17
click at [637, 166] on li "POST" at bounding box center [635, 162] width 68 height 25
click at [1414, 102] on button "RUN" at bounding box center [1439, 104] width 70 height 25
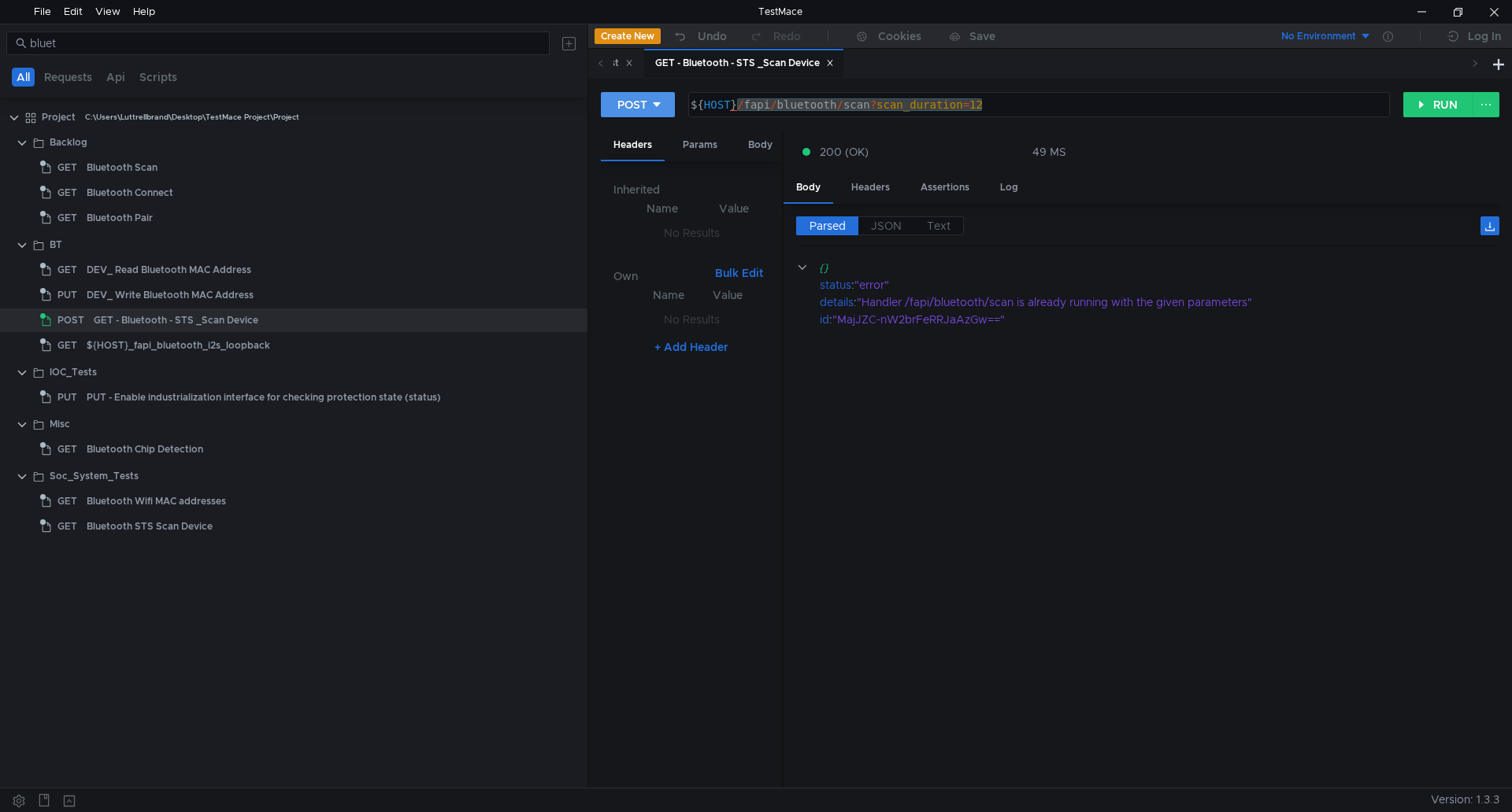
click at [620, 106] on div "POST" at bounding box center [632, 104] width 30 height 17
click at [658, 211] on li "DELETE" at bounding box center [637, 213] width 74 height 25
click at [1409, 100] on button "RUN" at bounding box center [1439, 104] width 70 height 25
click at [653, 109] on div "DELETE" at bounding box center [639, 104] width 44 height 17
click at [650, 141] on li "GET" at bounding box center [643, 137] width 86 height 25
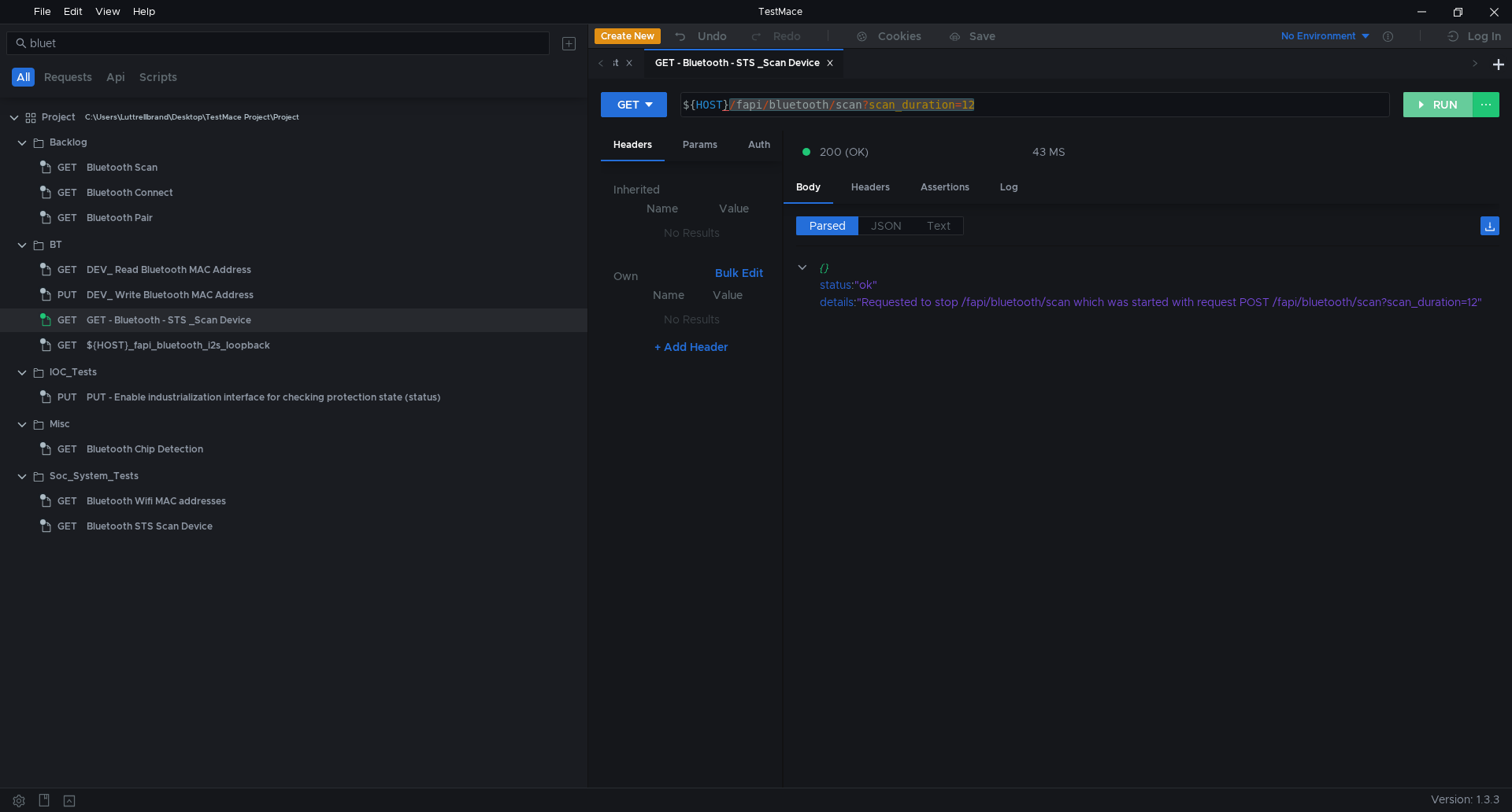
click at [1408, 110] on button "RUN" at bounding box center [1439, 104] width 70 height 25
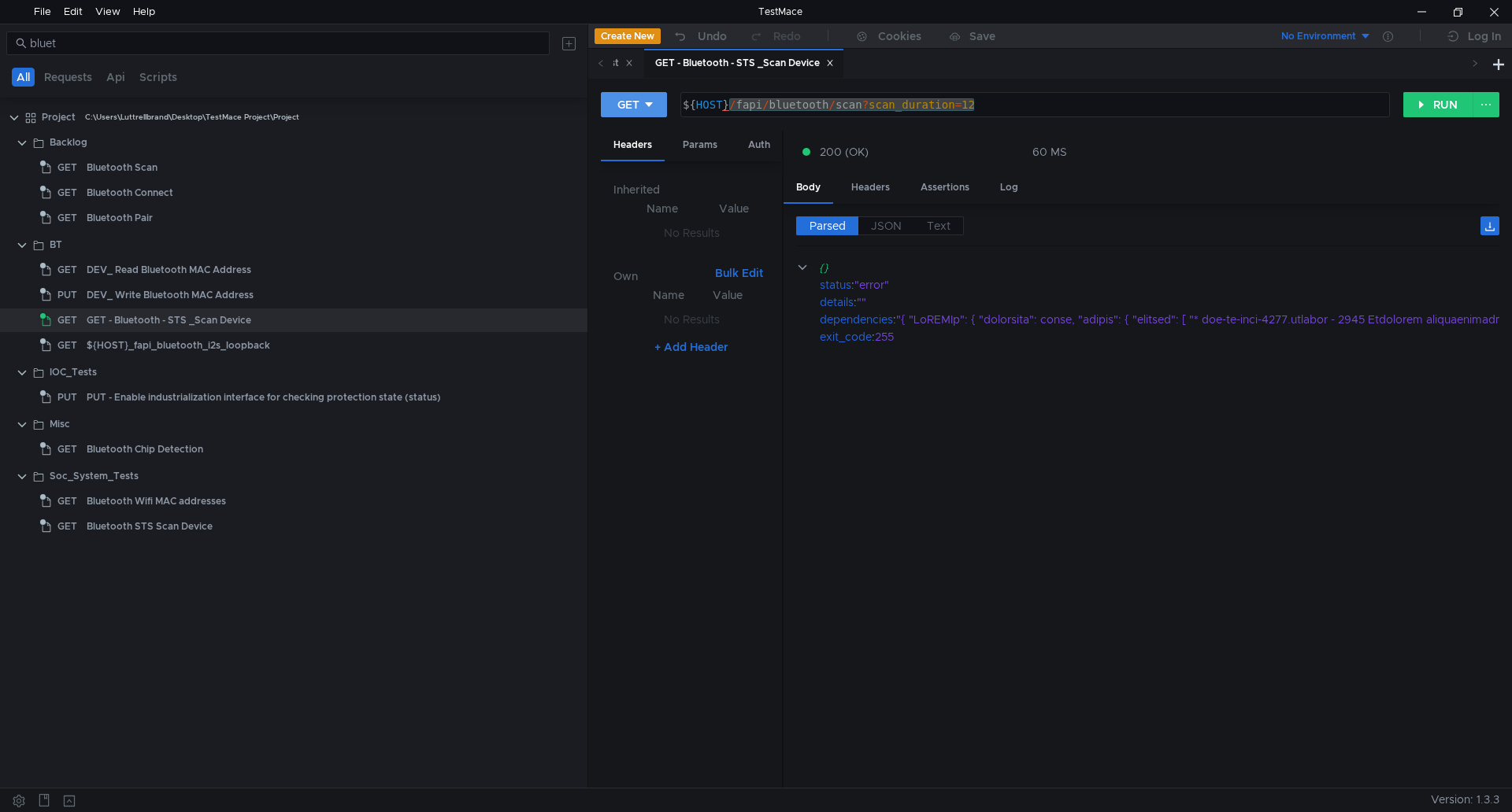
click at [621, 108] on div "GET" at bounding box center [629, 104] width 22 height 17
click at [1427, 20] on div at bounding box center [1421, 12] width 36 height 24
click at [178, 45] on div at bounding box center [756, 406] width 1512 height 812
click at [179, 39] on input "bluet" at bounding box center [284, 44] width 510 height 17
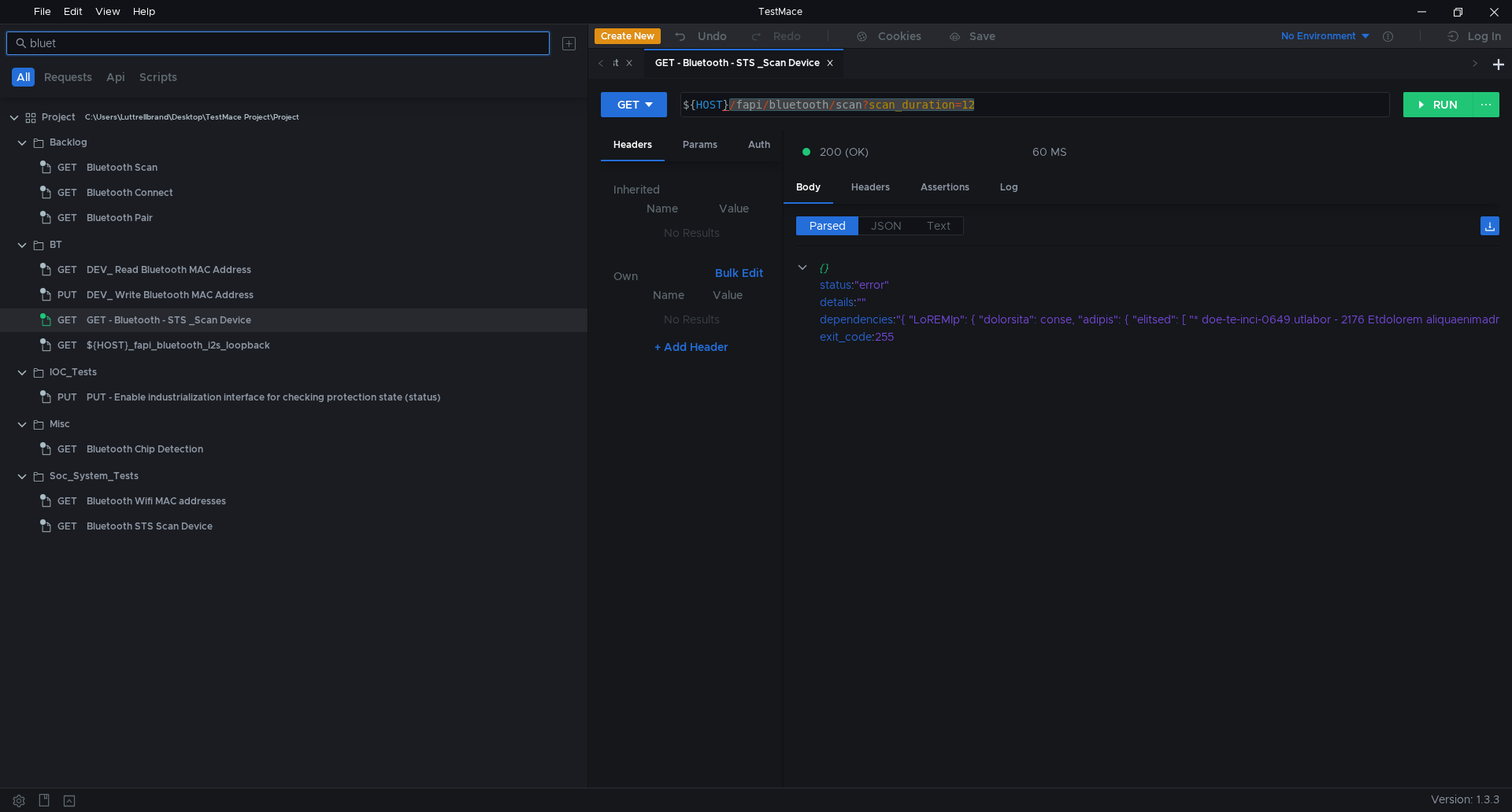
click at [179, 39] on input "bluet" at bounding box center [284, 44] width 510 height 17
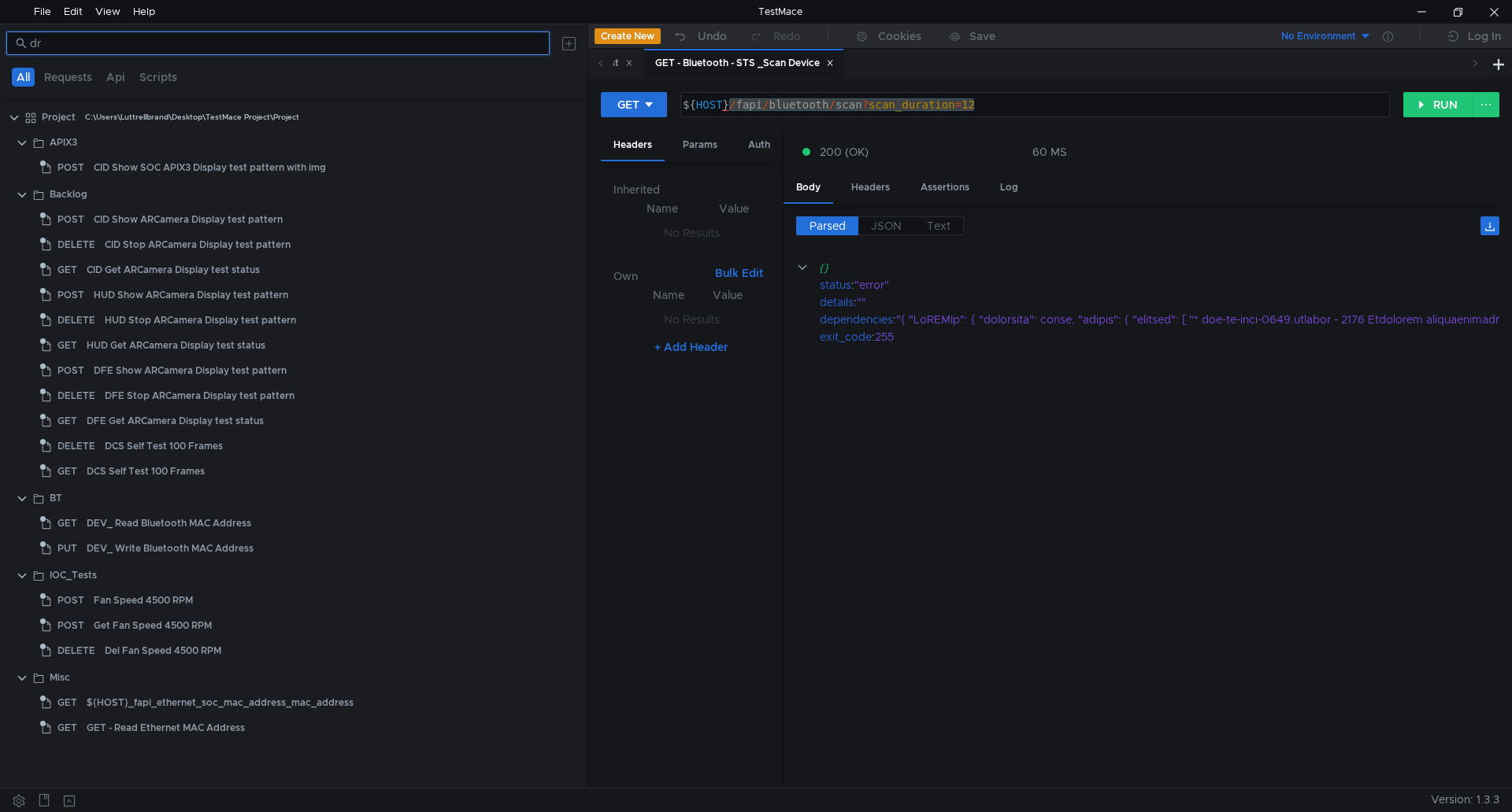
type input "d"
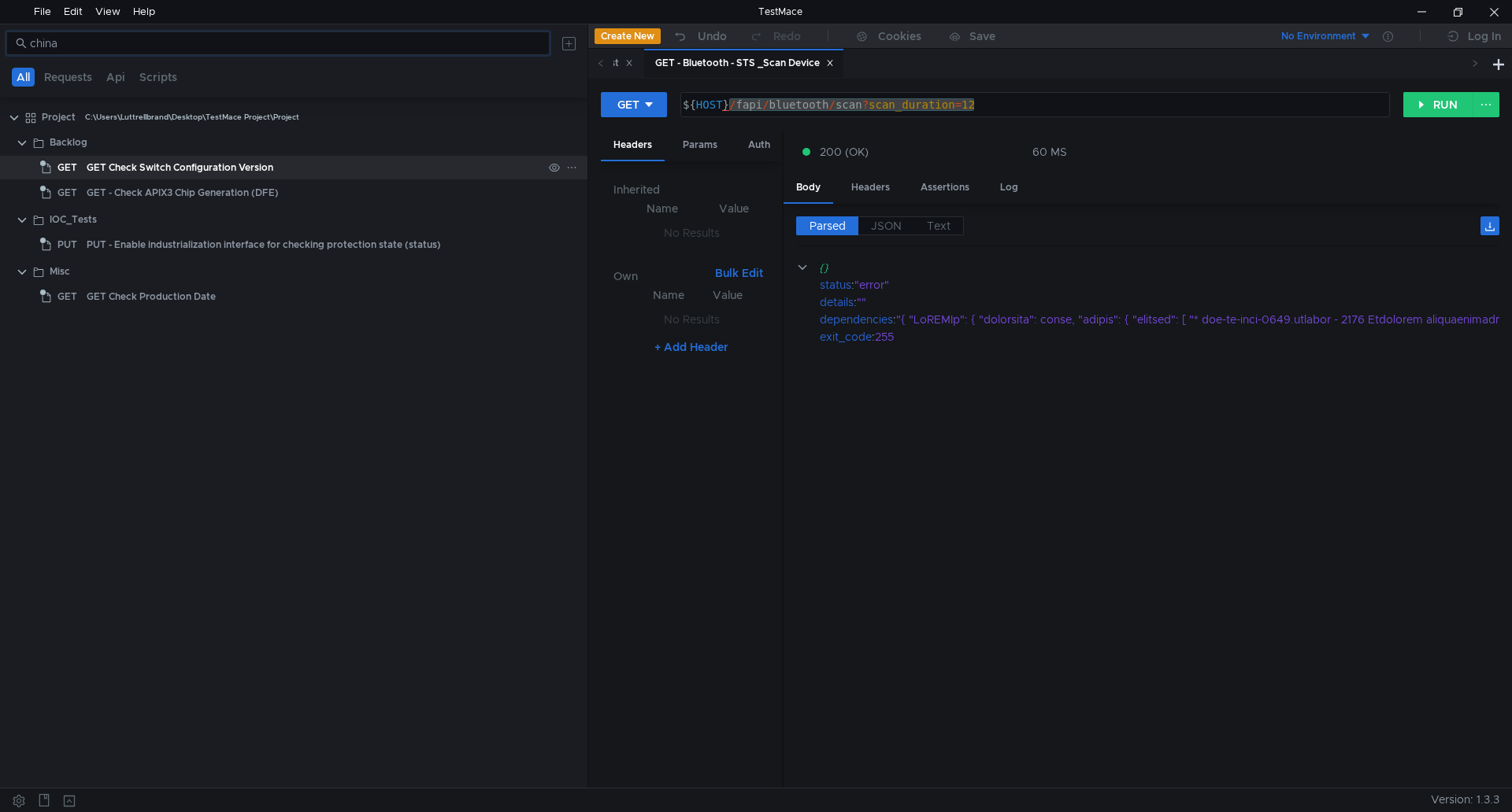
type input "china"
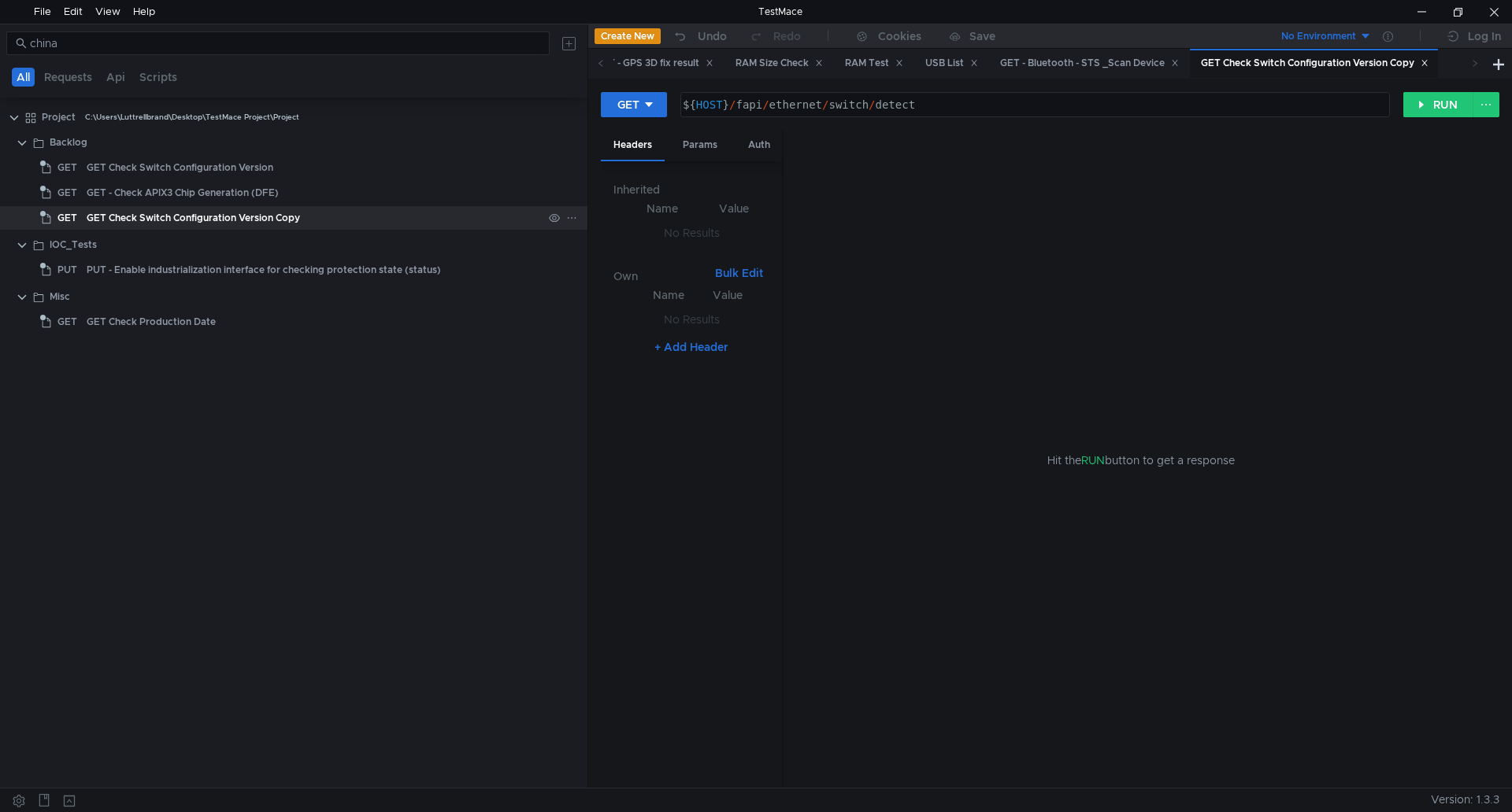
click at [287, 217] on div "GET Check Switch Configuration Version Copy" at bounding box center [193, 219] width 214 height 24
drag, startPoint x: 933, startPoint y: 108, endPoint x: 730, endPoint y: 113, distance: 203.1
click at [730, 113] on div "${ HOST } / fapi / ethernet / switch / detect" at bounding box center [1033, 117] width 708 height 38
paste textarea "chinadrm/provision"
type textarea "${HOST}/fapi/chinadrm/provision"
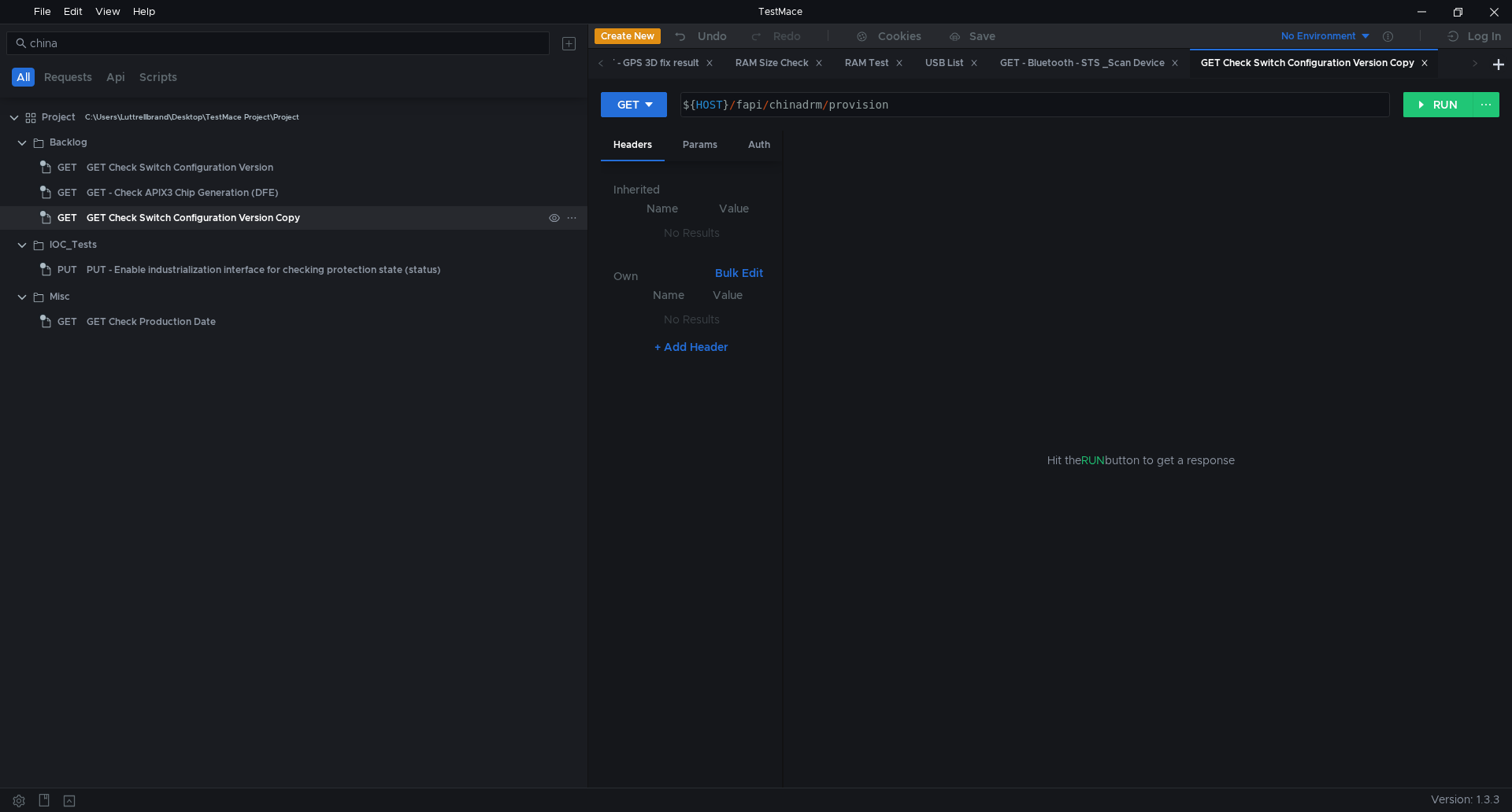
click at [571, 216] on icon at bounding box center [571, 218] width 11 height 11
click at [596, 255] on app-tour-anchor "Rename" at bounding box center [613, 263] width 43 height 19
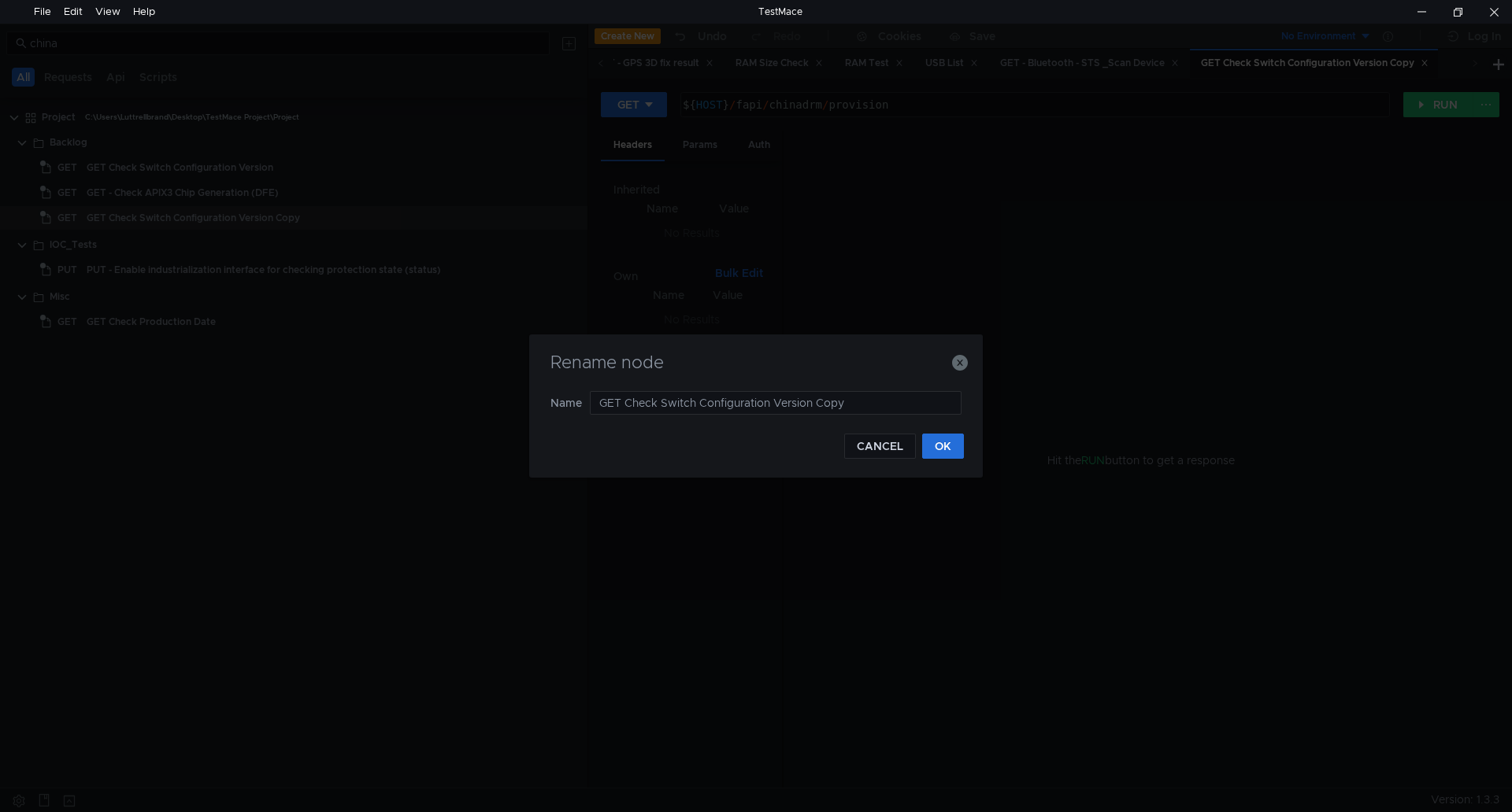
drag, startPoint x: 858, startPoint y: 393, endPoint x: 408, endPoint y: 400, distance: 450.1
click at [408, 400] on div "Rename node Name GET Check Switch Configuration Version Copy CANCEL OK" at bounding box center [756, 406] width 1512 height 812
type input "GET - ChinaDRM Provision"
click at [944, 452] on button "OK" at bounding box center [942, 446] width 42 height 25
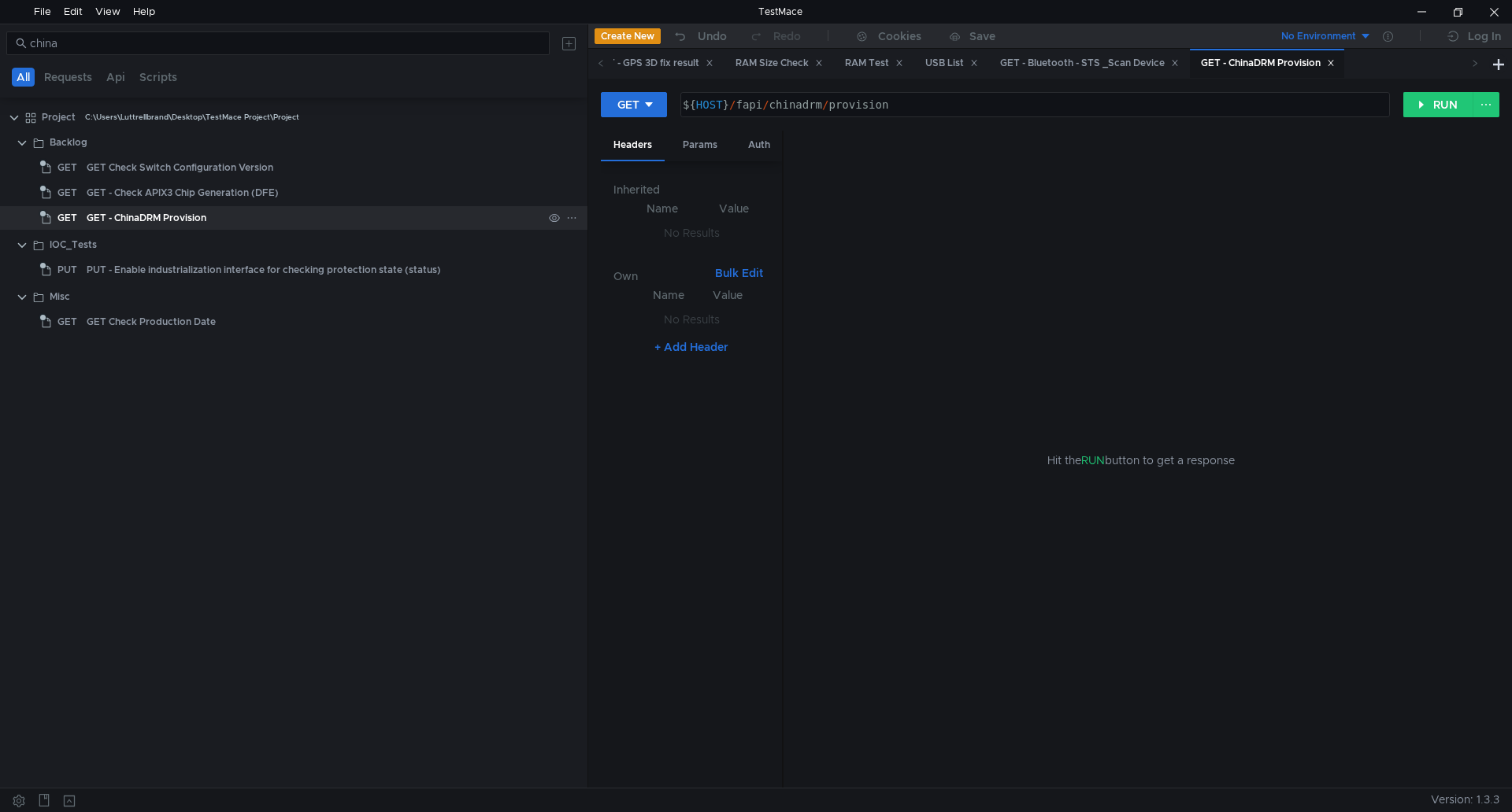
click at [390, 219] on div "GET - ChinaDRM Provision" at bounding box center [314, 219] width 456 height 24
click at [1435, 108] on button "RUN" at bounding box center [1439, 104] width 70 height 25
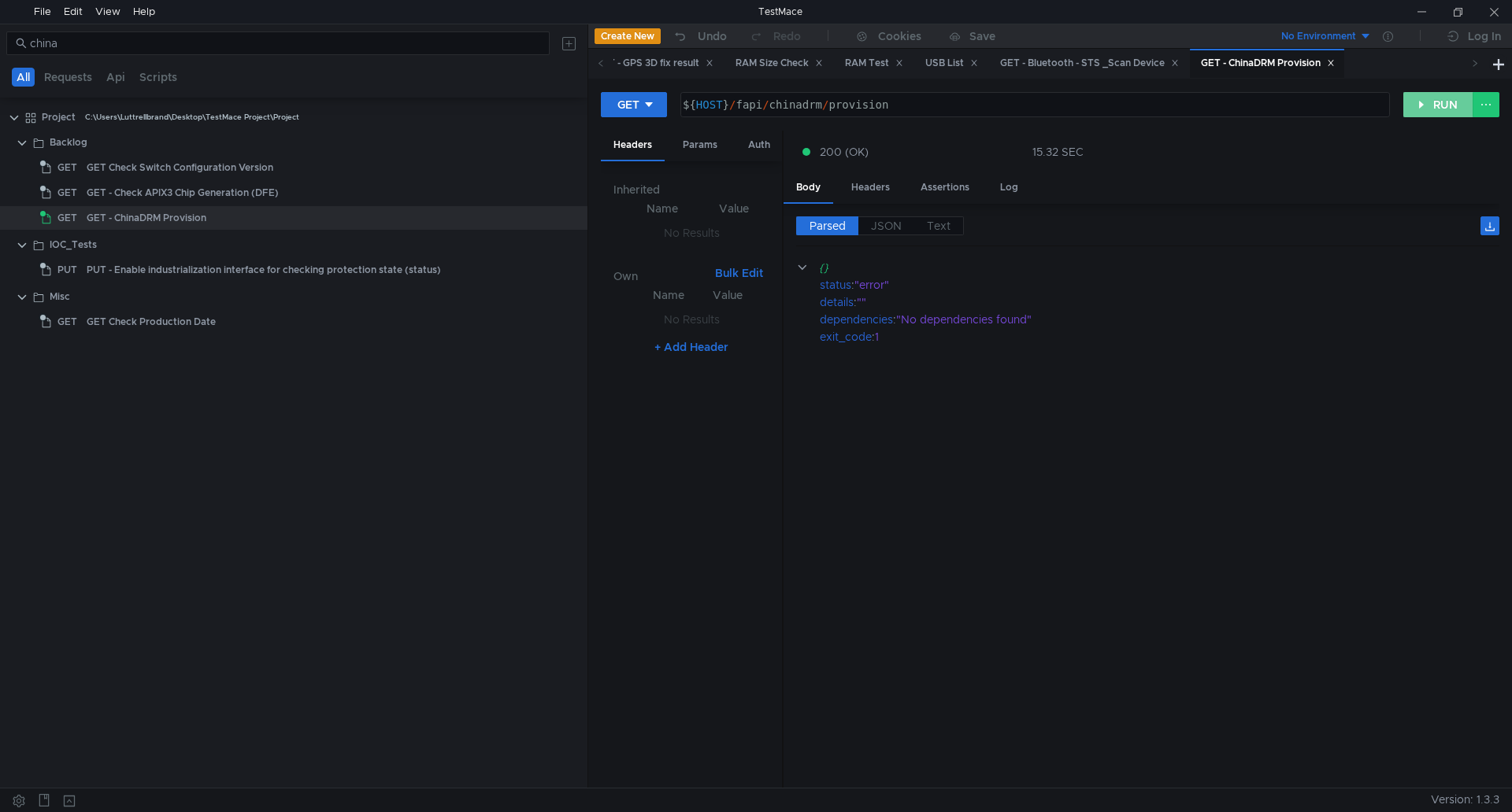
click at [1410, 108] on button "RUN" at bounding box center [1439, 104] width 70 height 25
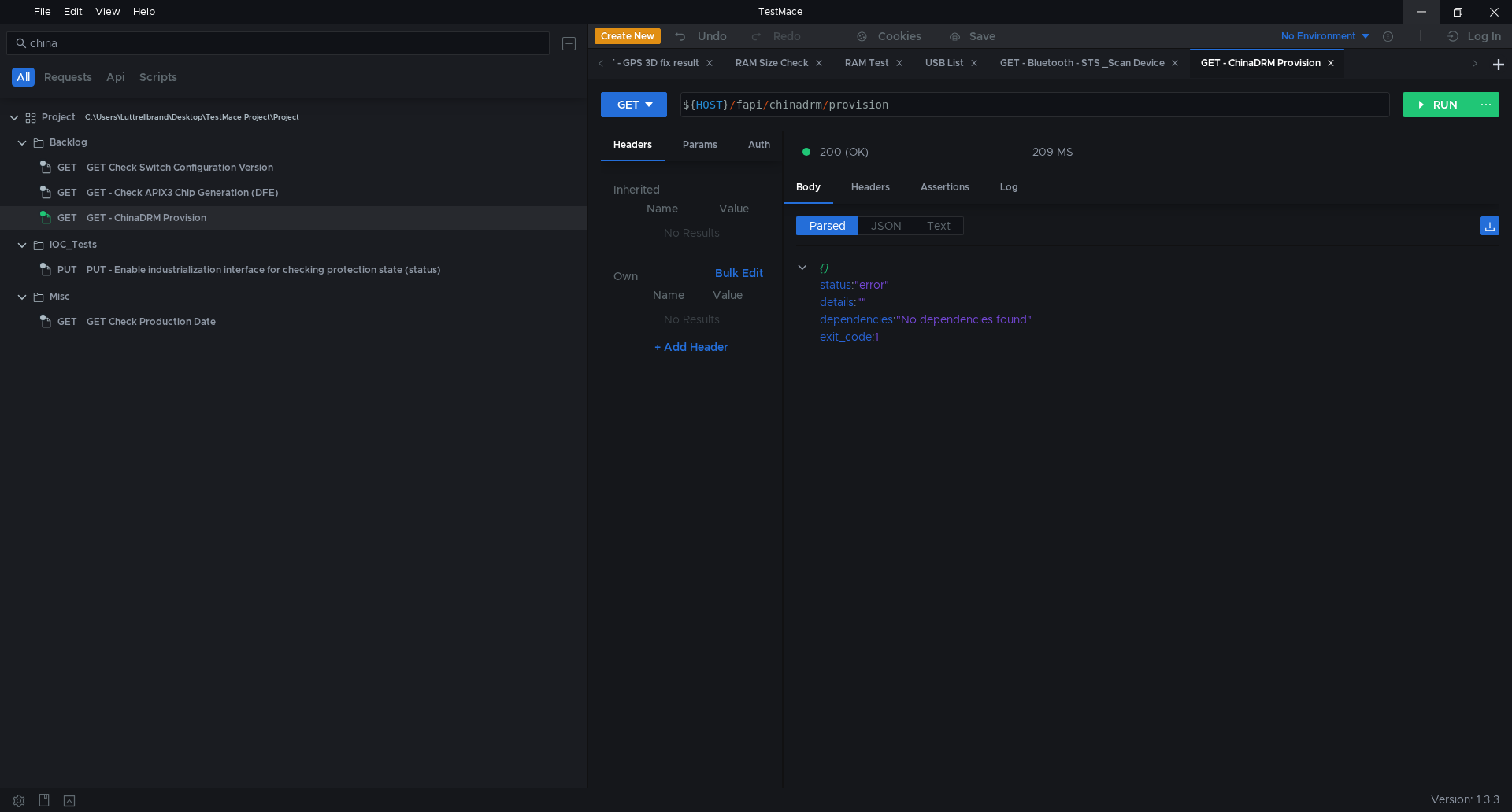
click at [1411, 7] on div at bounding box center [1421, 12] width 36 height 24
